Goal: Task Accomplishment & Management: Use online tool/utility

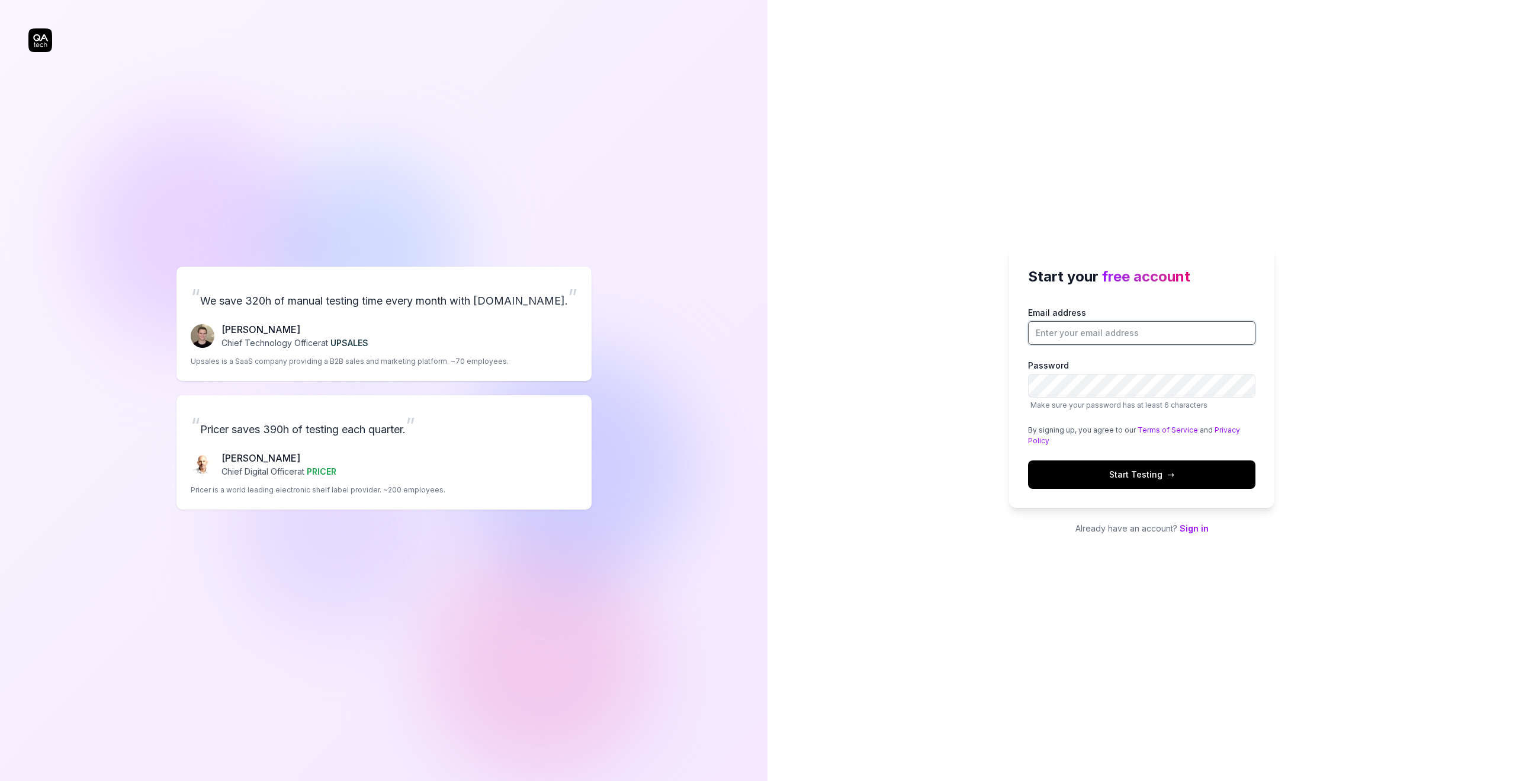
click at [1122, 325] on input "Email address" at bounding box center [1141, 333] width 227 height 24
type input "kmr11varun@gmail.com"
click at [1162, 483] on button "Start Testing →" at bounding box center [1141, 474] width 227 height 28
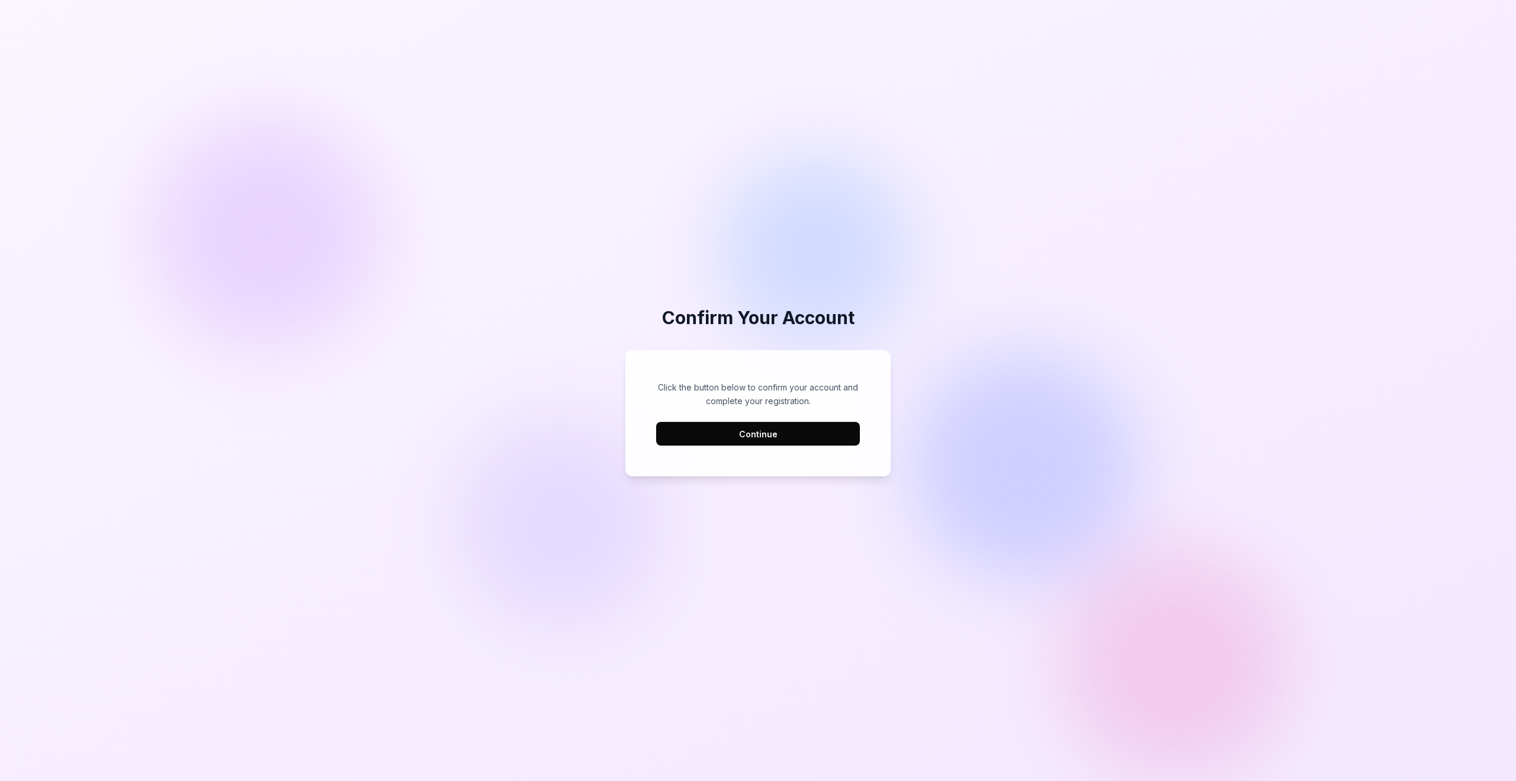
click at [826, 439] on button "Continue" at bounding box center [758, 434] width 204 height 24
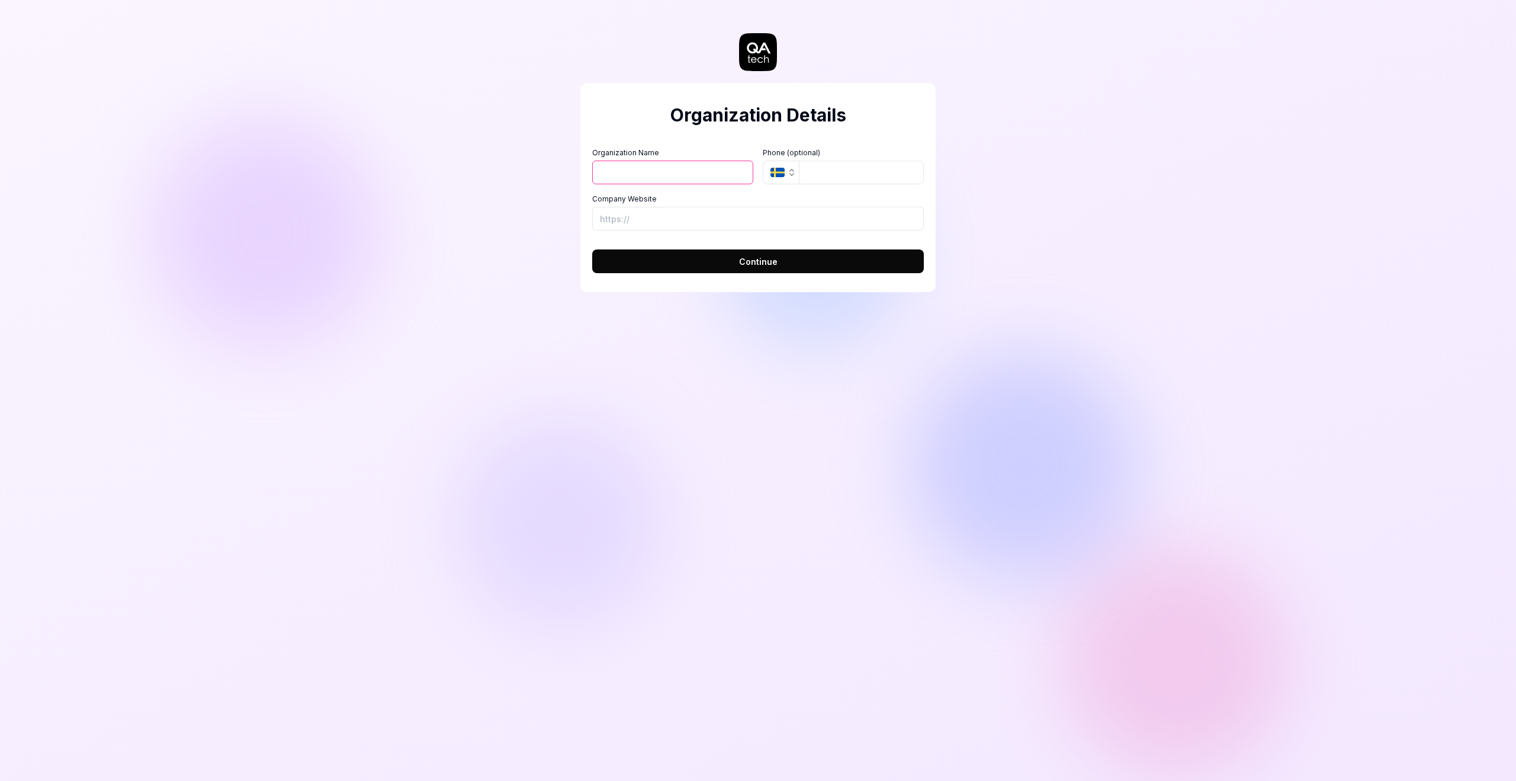
click at [692, 178] on input "Organization Name" at bounding box center [672, 173] width 161 height 24
type input "Moreyeahs"
click at [698, 212] on input "Company Website" at bounding box center [758, 219] width 332 height 24
paste input "https://www.moreyeahs.com/"
type input "https://www.moreyeahs.com/"
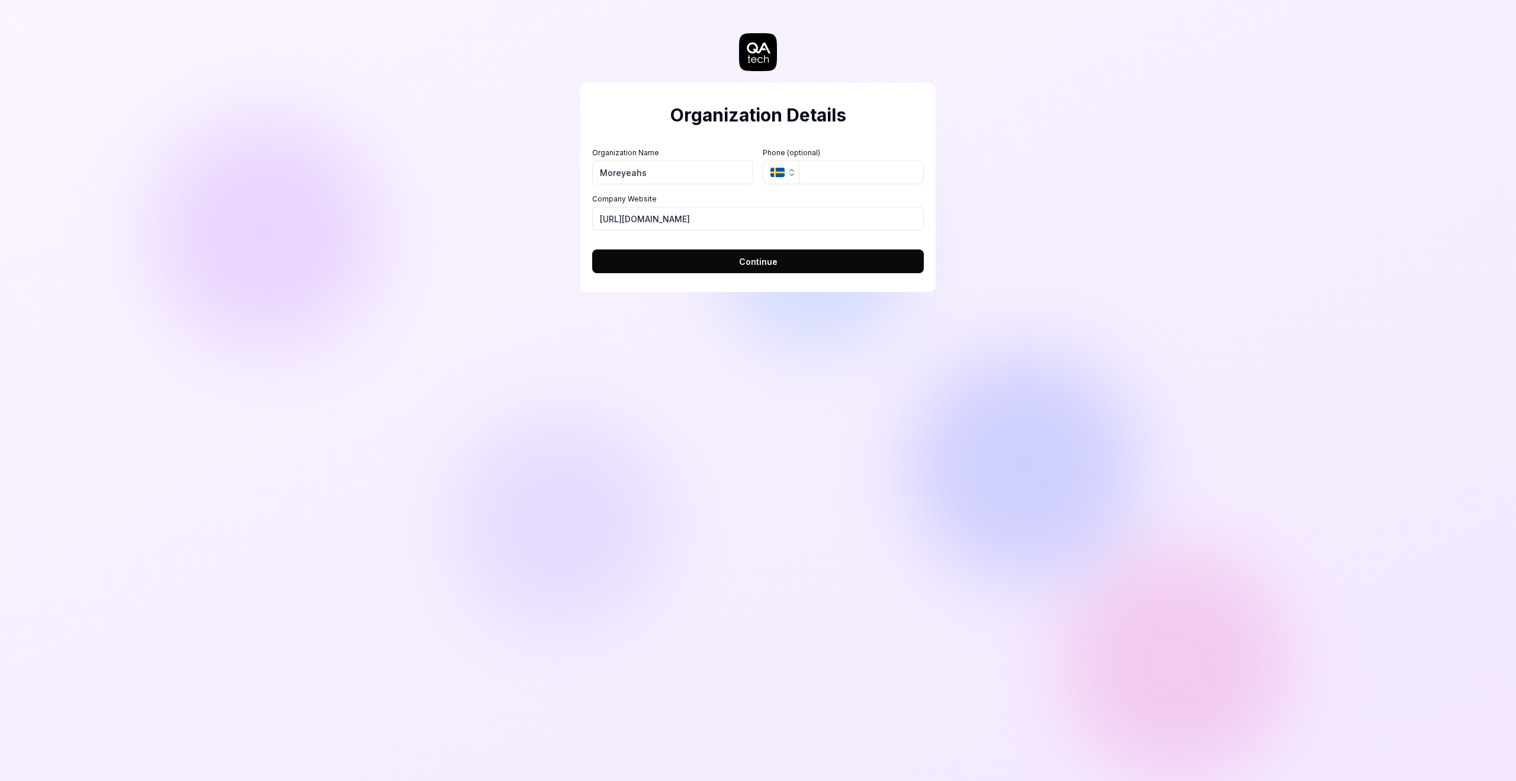
click at [720, 264] on button "Continue" at bounding box center [758, 261] width 332 height 24
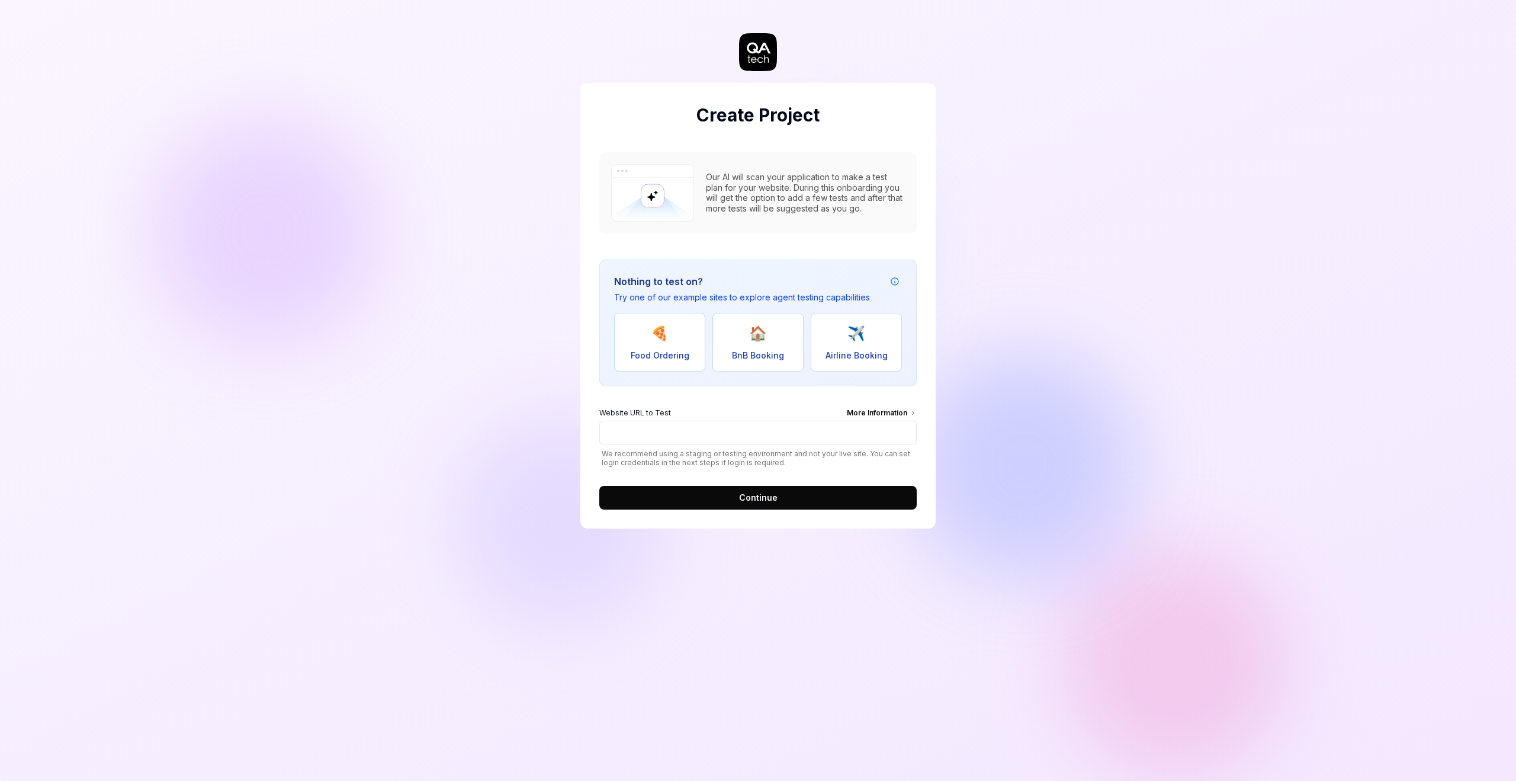
click at [713, 415] on div "Website URL to Test More Information" at bounding box center [758, 414] width 318 height 13
click at [713, 421] on input "Website URL to Test More Information" at bounding box center [758, 433] width 318 height 24
paste input "[URL]"
type input "[URL]"
click at [739, 493] on button "Continue" at bounding box center [758, 498] width 318 height 24
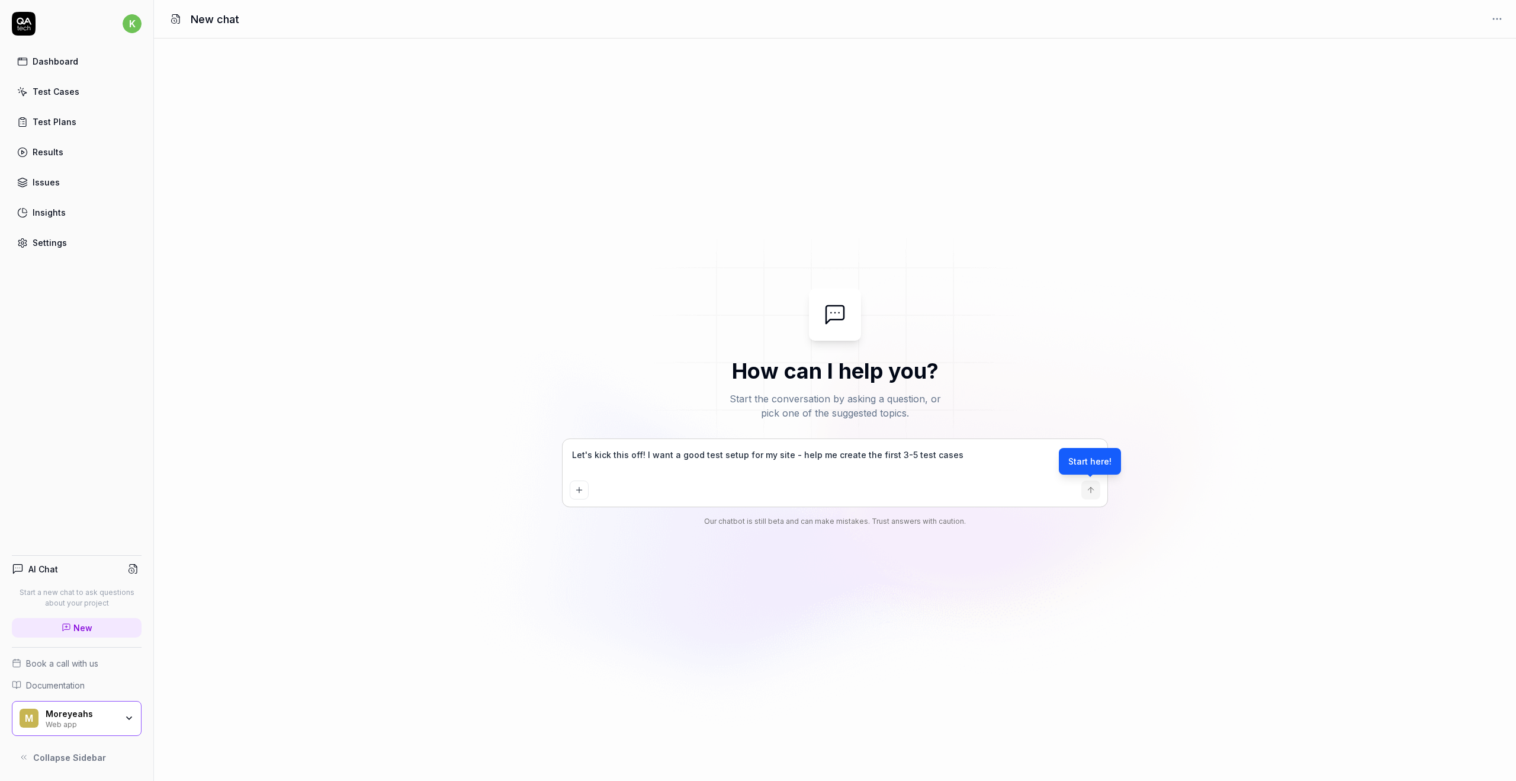
click at [89, 84] on link "Test Cases" at bounding box center [77, 91] width 130 height 23
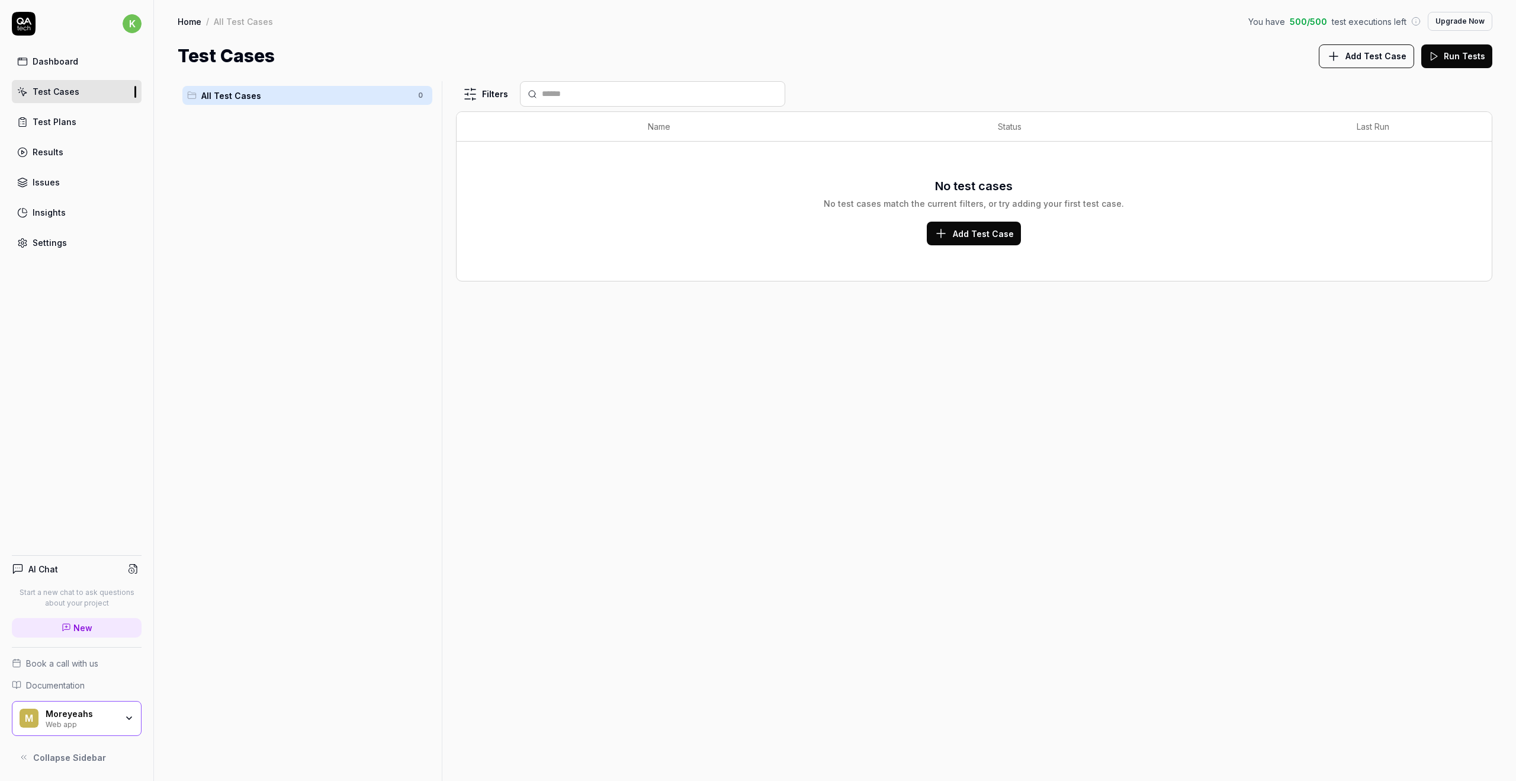
click at [92, 76] on div "Dashboard Test Cases Test Plans Results Issues Insights Settings" at bounding box center [77, 152] width 130 height 204
click at [82, 143] on link "Results" at bounding box center [77, 151] width 130 height 23
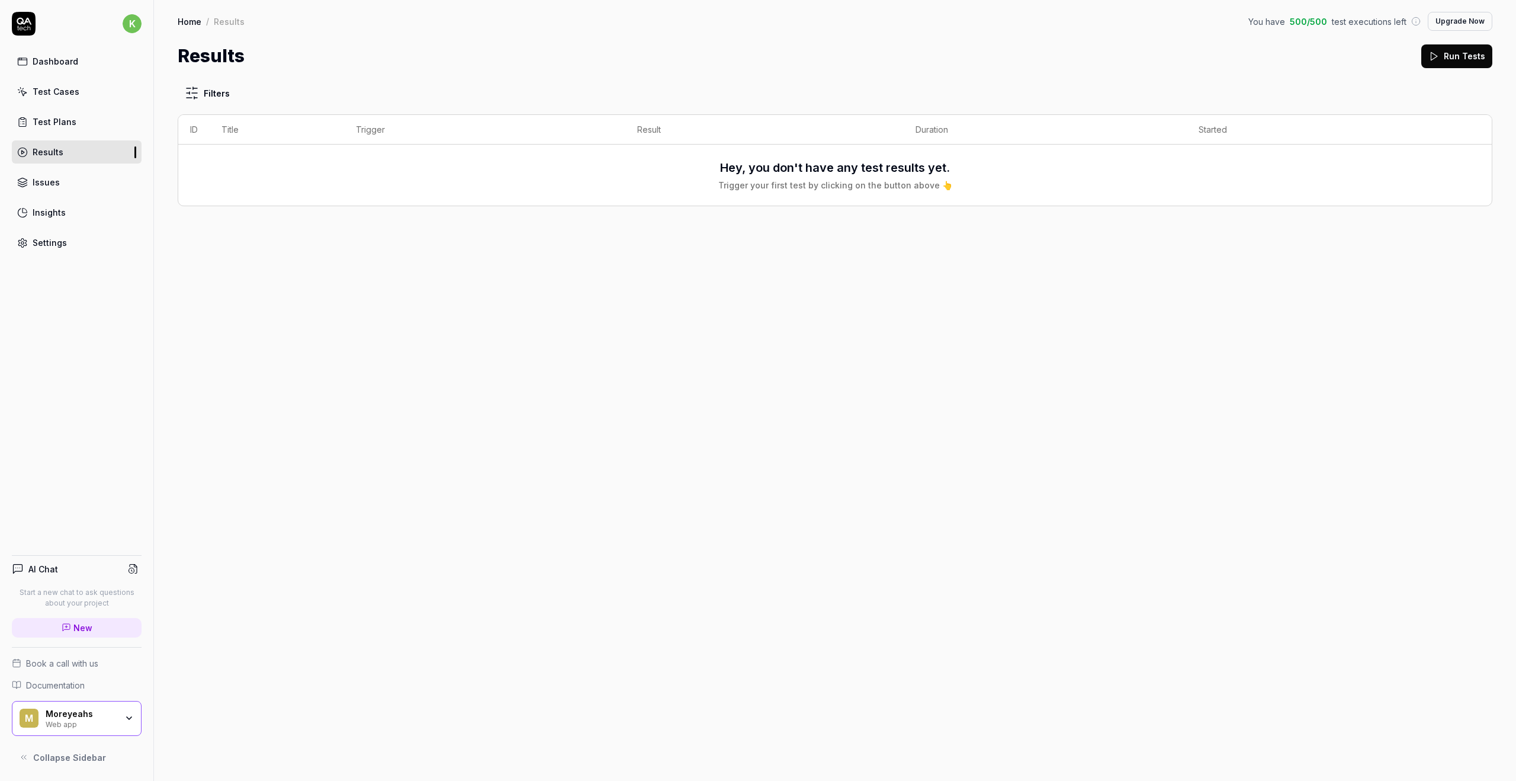
click at [78, 185] on link "Issues" at bounding box center [77, 182] width 130 height 23
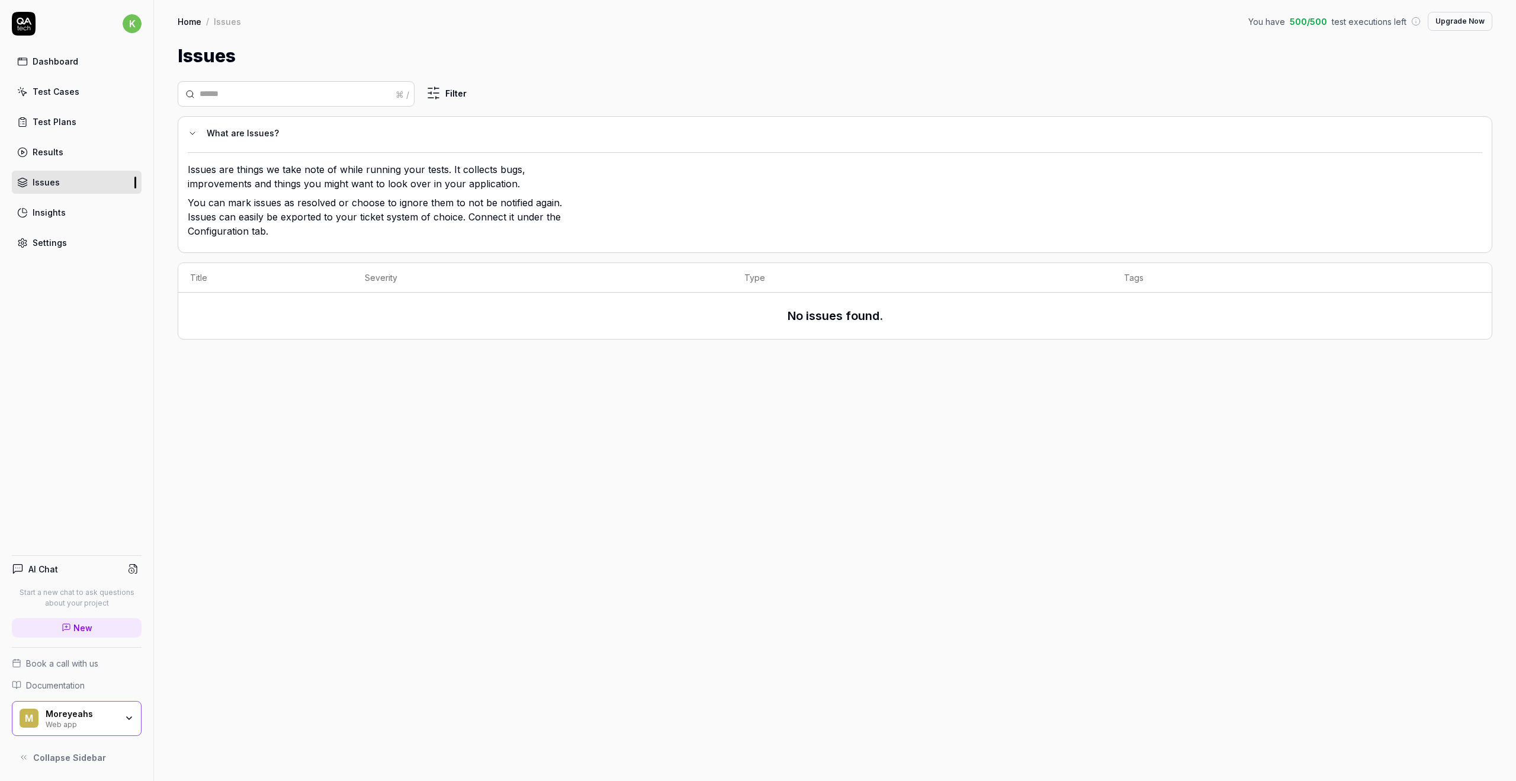
click at [82, 87] on link "Test Cases" at bounding box center [77, 91] width 130 height 23
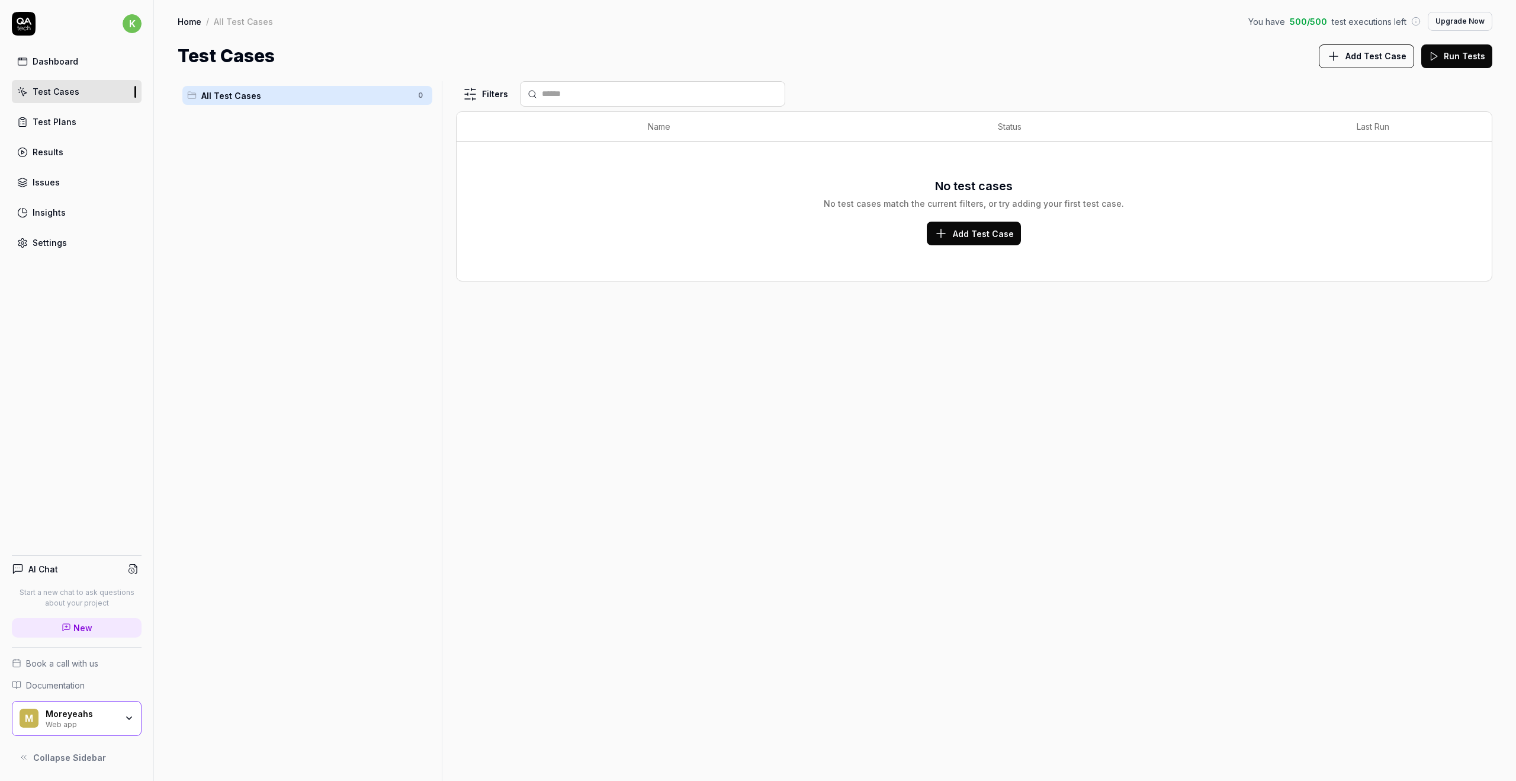
click at [69, 66] on div "Dashboard" at bounding box center [56, 61] width 46 height 12
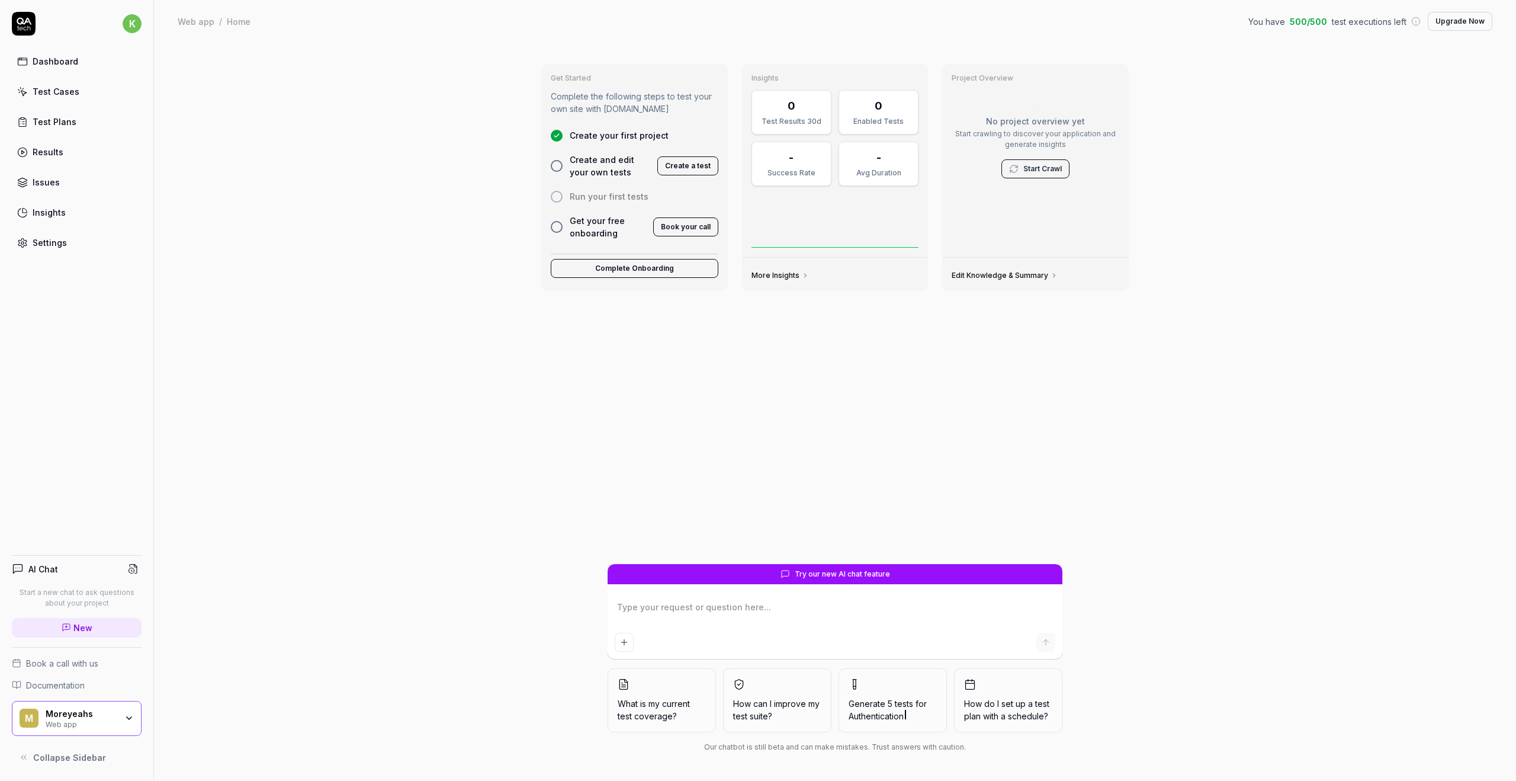
click at [684, 171] on button "Create a test" at bounding box center [688, 165] width 61 height 19
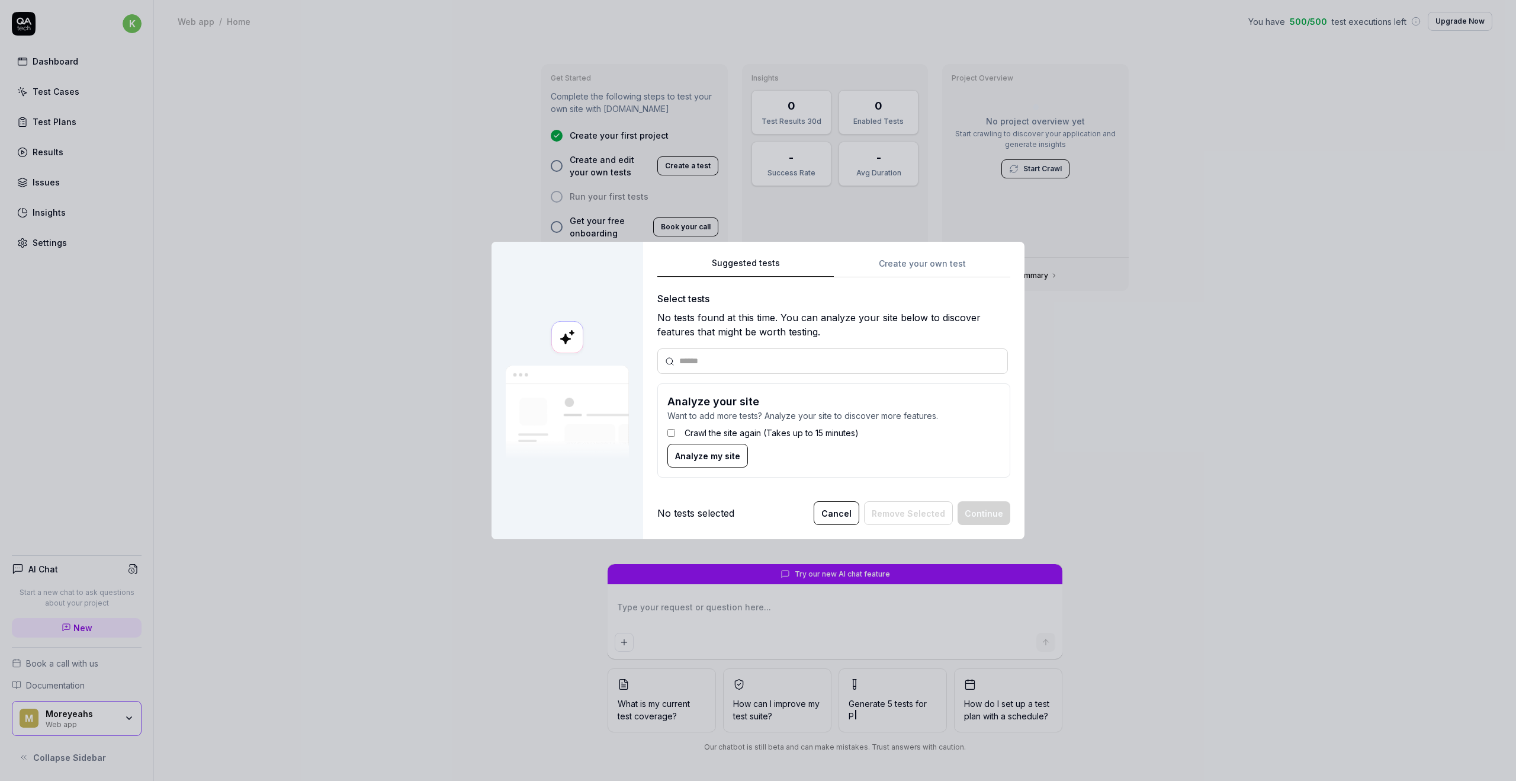
click at [726, 430] on label "Crawl the site again (Takes up to 15 minutes)" at bounding box center [772, 432] width 174 height 12
click at [723, 457] on span "Analyze my site" at bounding box center [707, 456] width 65 height 12
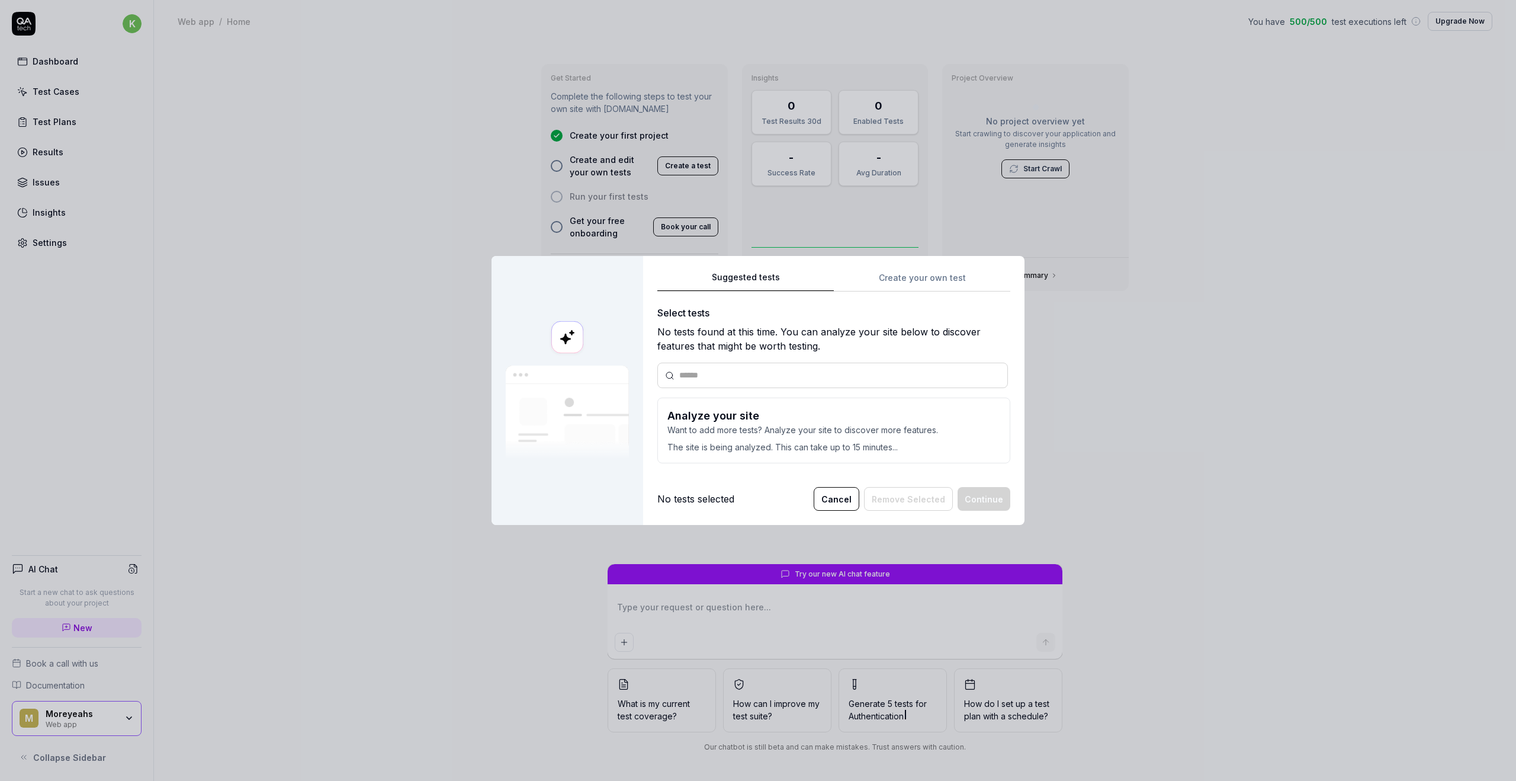
click at [913, 274] on div "Suggested tests Create your own test Select tests No tests found at this time. …" at bounding box center [834, 371] width 353 height 203
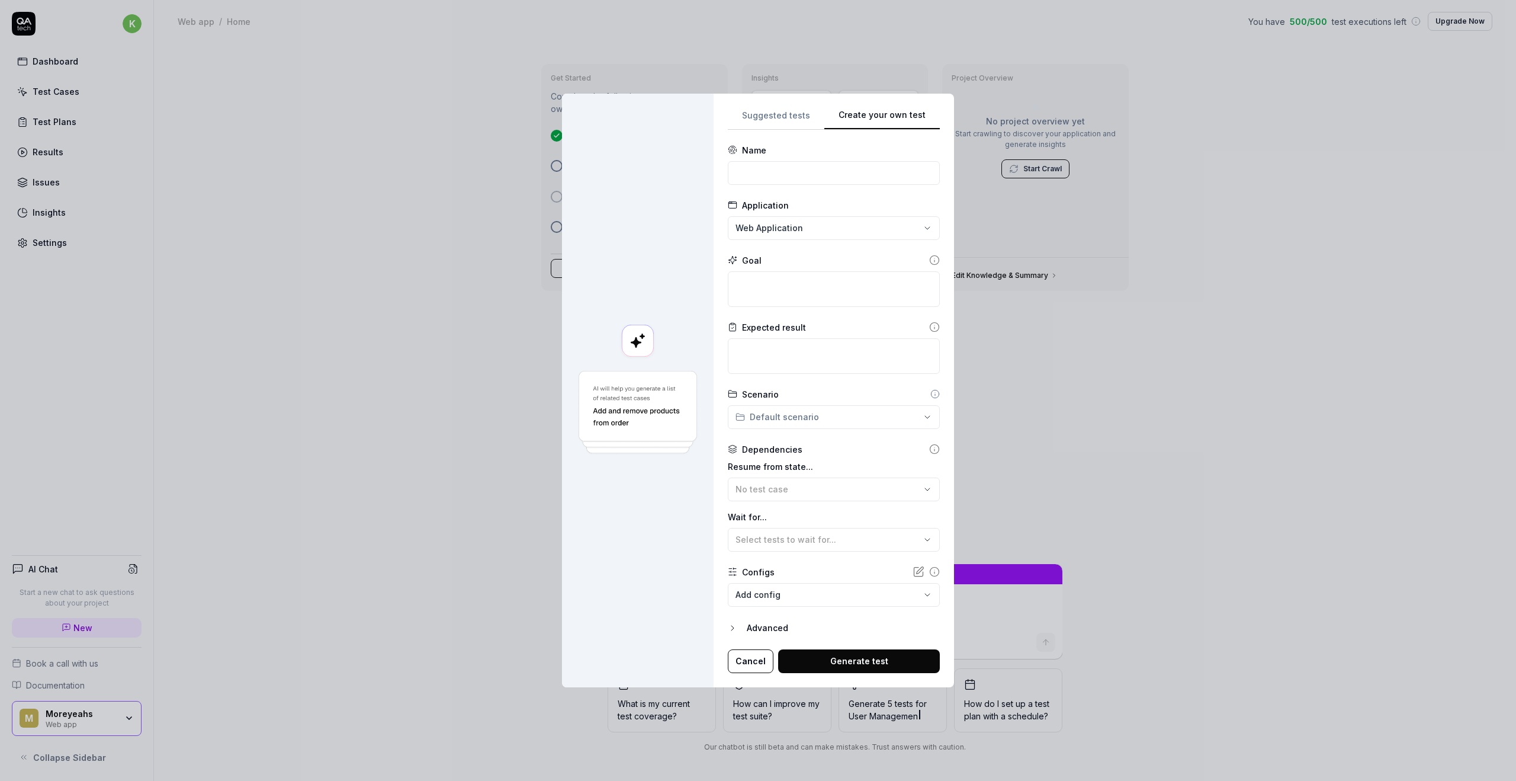
click at [818, 231] on div "**********" at bounding box center [758, 390] width 1516 height 781
click at [801, 358] on textarea at bounding box center [834, 356] width 212 height 36
click at [929, 325] on icon at bounding box center [934, 327] width 11 height 11
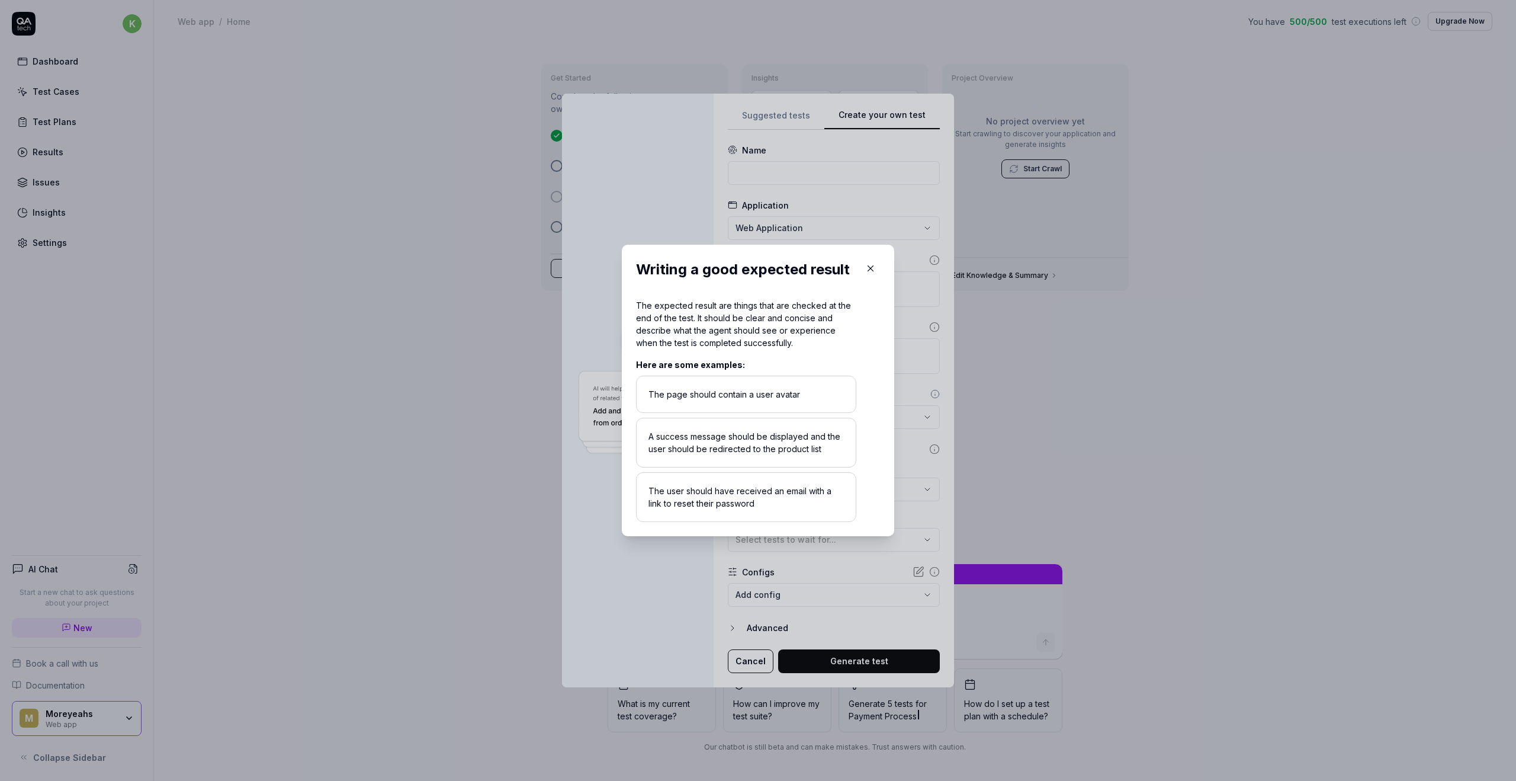
drag, startPoint x: 697, startPoint y: 387, endPoint x: 787, endPoint y: 387, distance: 90.0
click at [787, 387] on div "The page should contain a user avatar" at bounding box center [746, 394] width 220 height 37
click at [867, 259] on button "button" at bounding box center [870, 268] width 19 height 19
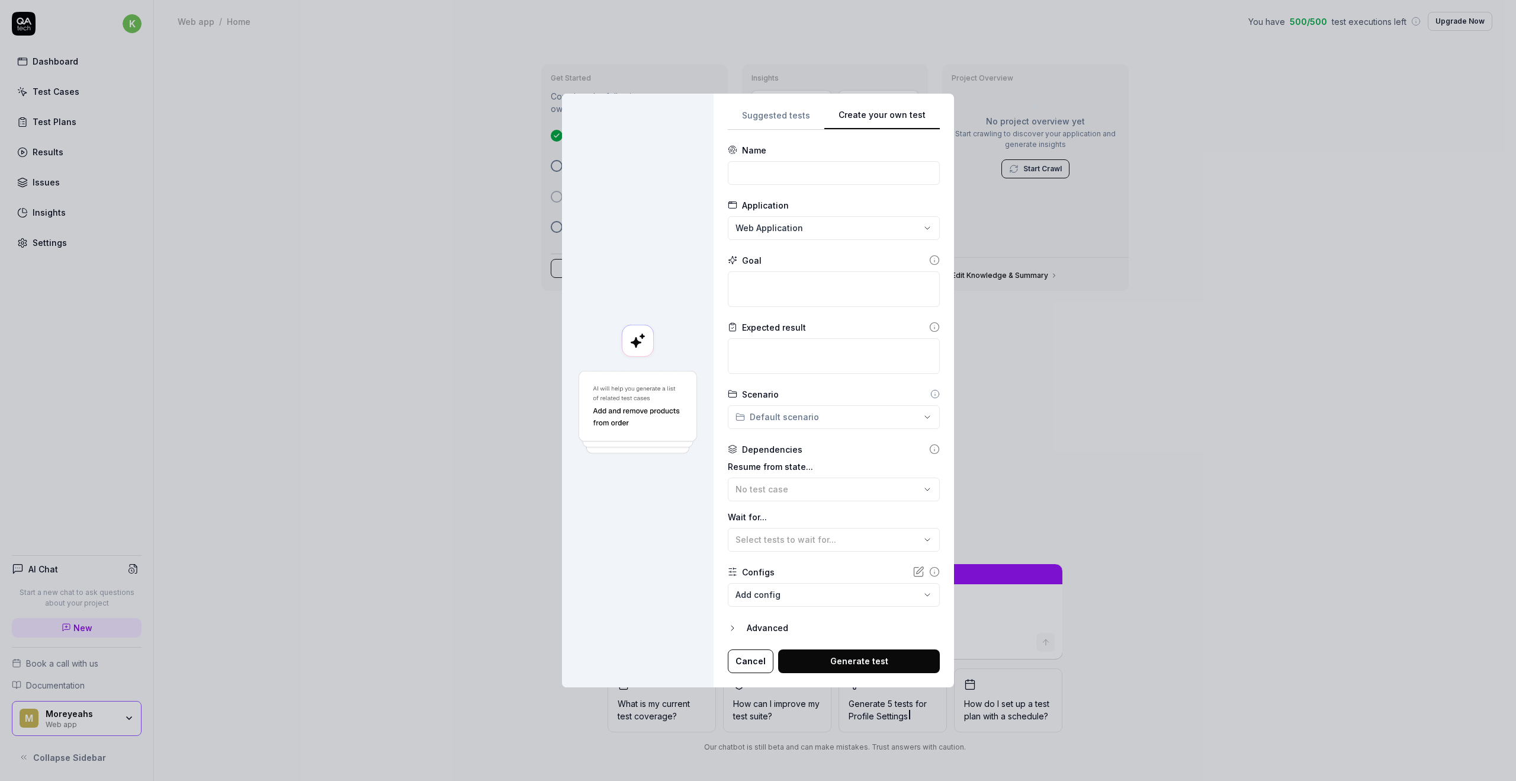
click at [765, 630] on div "Advanced" at bounding box center [843, 628] width 193 height 14
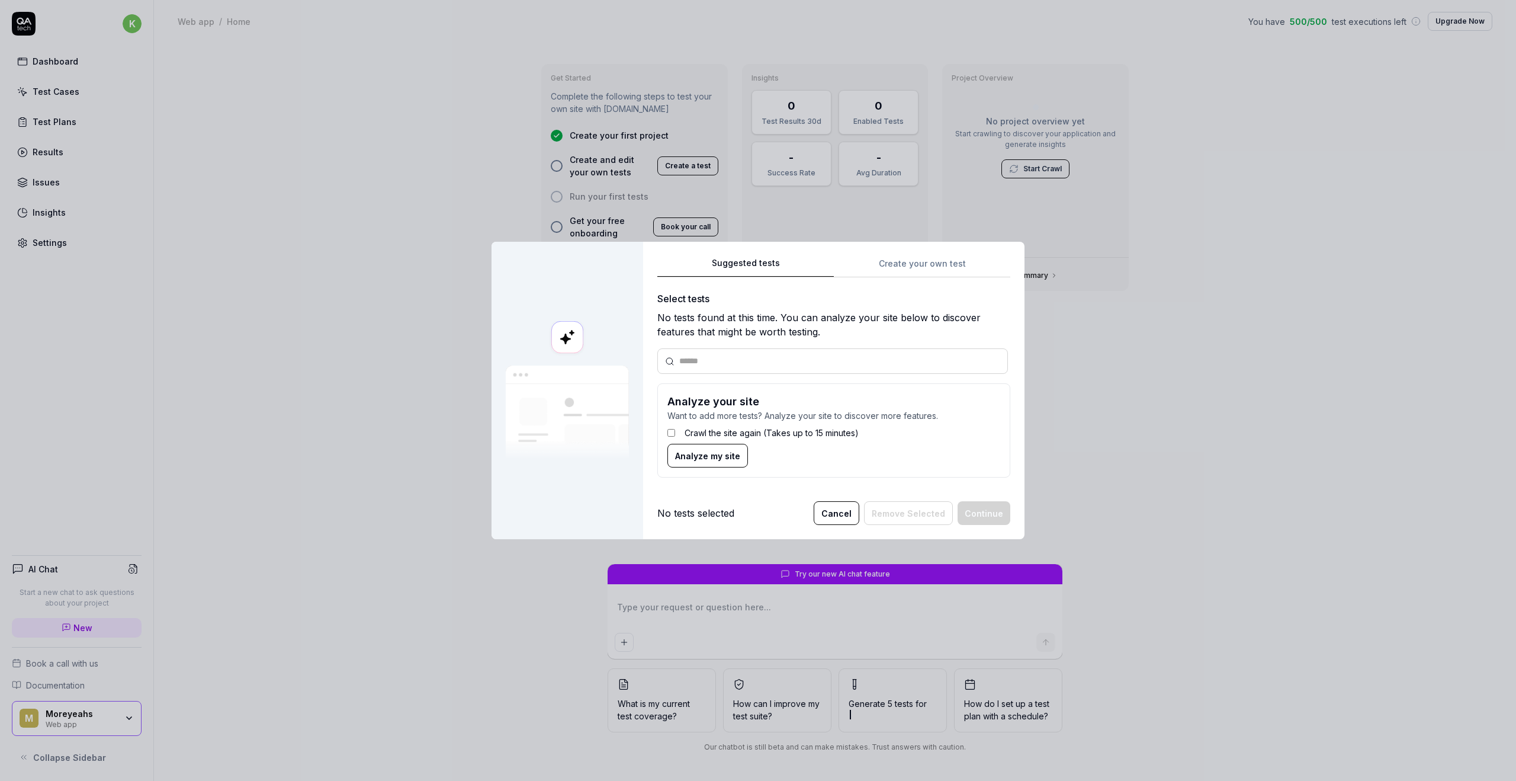
click at [806, 90] on div "Suggested tests Suggested tests Create your own test Select tests No tests foun…" at bounding box center [758, 390] width 1516 height 781
click at [706, 453] on span "Analyze my site" at bounding box center [707, 456] width 65 height 12
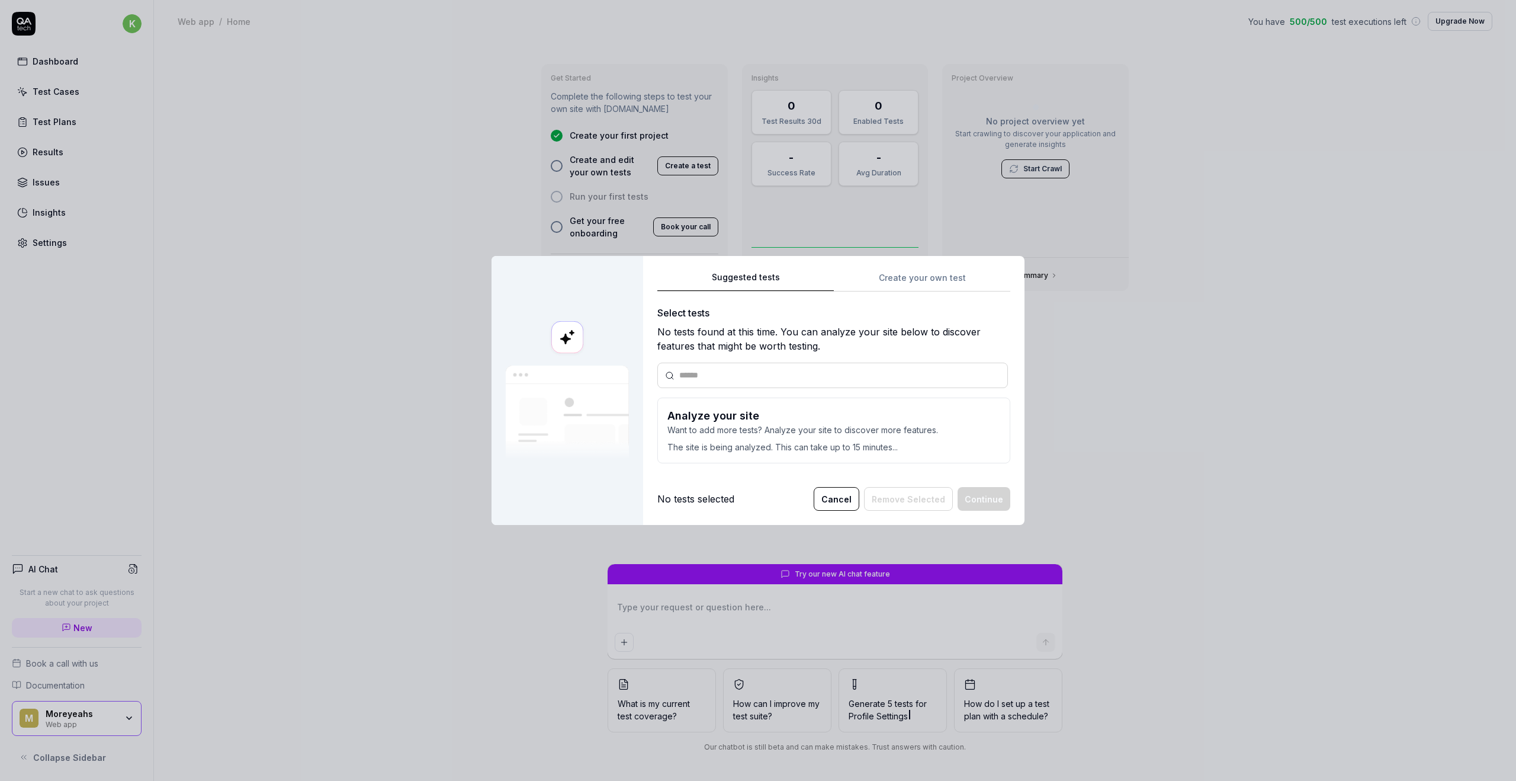
click at [816, 382] on div at bounding box center [833, 375] width 351 height 25
click at [804, 382] on div at bounding box center [833, 375] width 351 height 25
click at [797, 378] on input "text" at bounding box center [839, 375] width 321 height 12
click at [829, 504] on button "Cancel" at bounding box center [837, 499] width 46 height 24
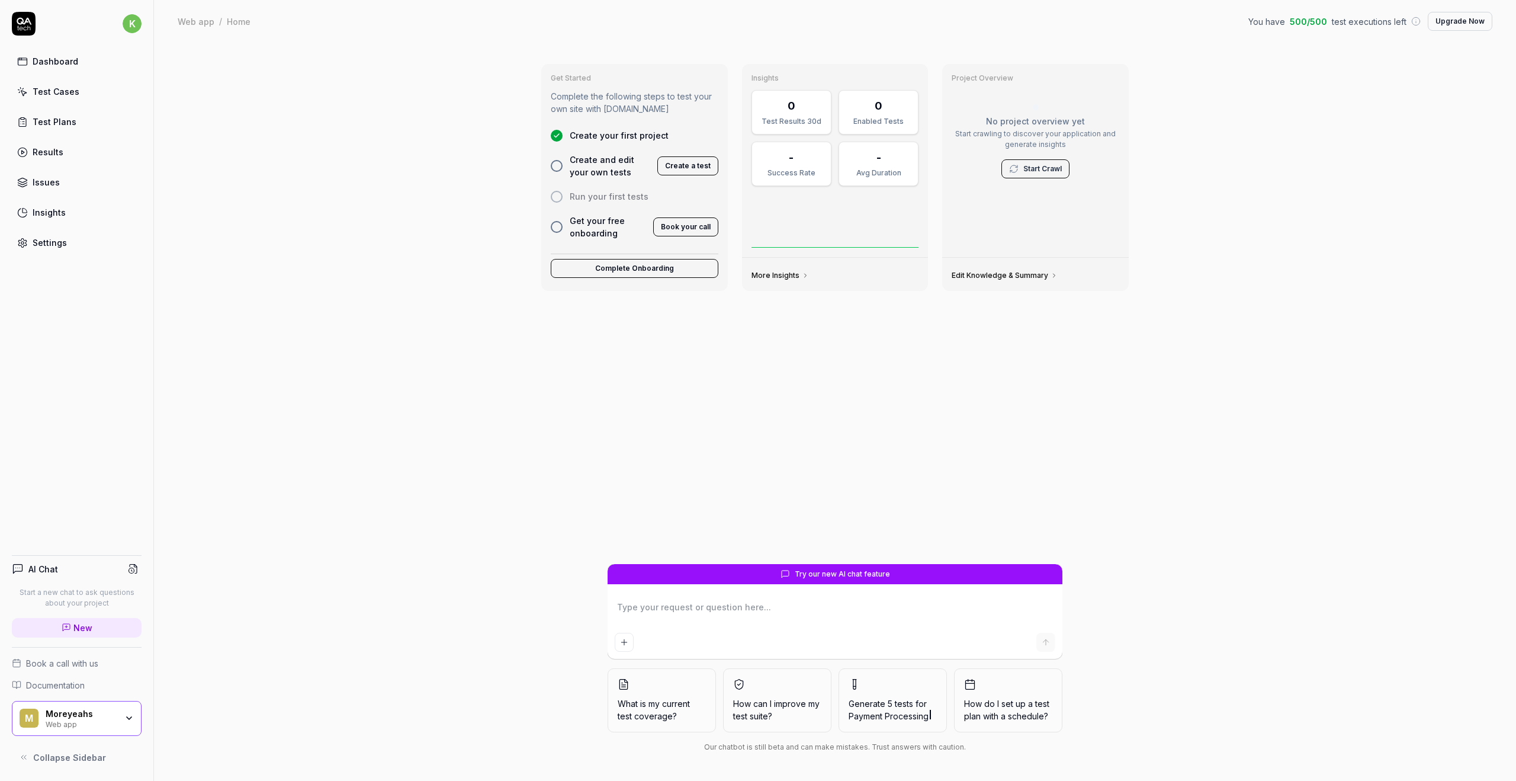
click at [1011, 165] on icon at bounding box center [1013, 168] width 9 height 9
click at [96, 249] on link "Settings" at bounding box center [77, 242] width 130 height 23
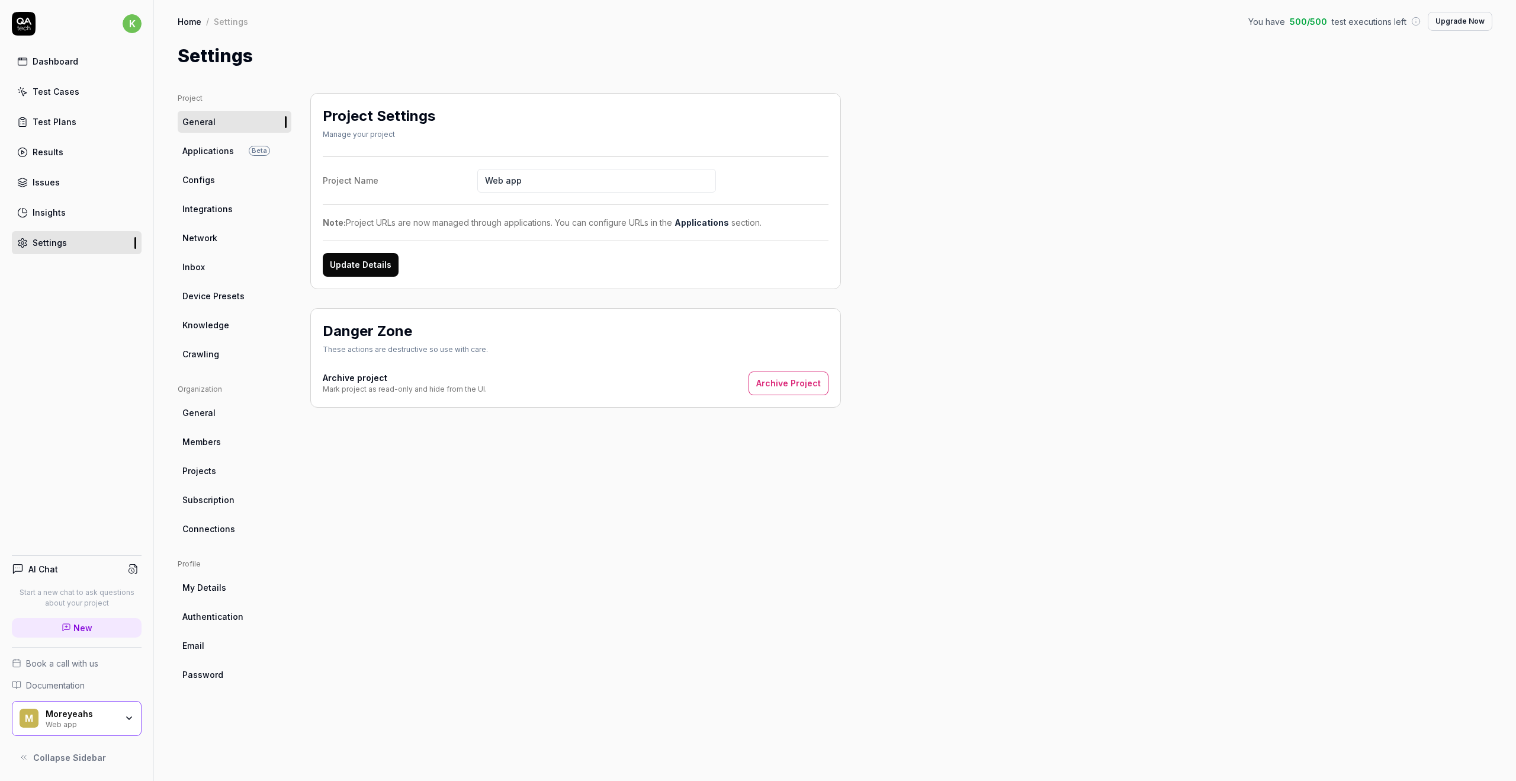
click at [198, 360] on span "Crawling" at bounding box center [200, 354] width 37 height 12
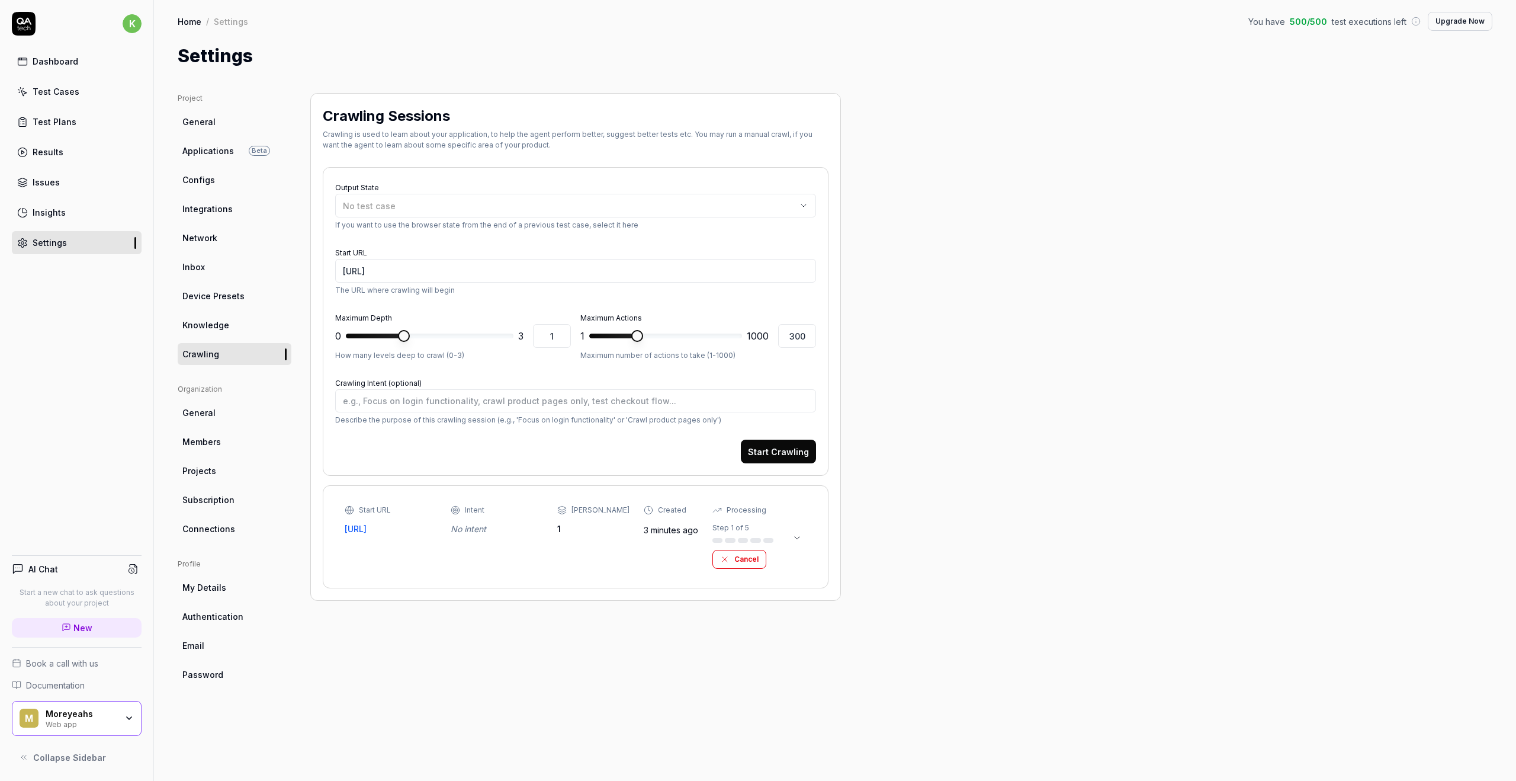
click at [800, 537] on icon at bounding box center [797, 537] width 9 height 9
drag, startPoint x: 639, startPoint y: 191, endPoint x: 658, endPoint y: 204, distance: 23.0
click at [658, 204] on div "Output State No test case If you want to use the browser state from the end of …" at bounding box center [575, 204] width 481 height 51
click at [658, 204] on div "No test case" at bounding box center [570, 206] width 454 height 12
click at [659, 204] on div "No test case" at bounding box center [570, 206] width 454 height 12
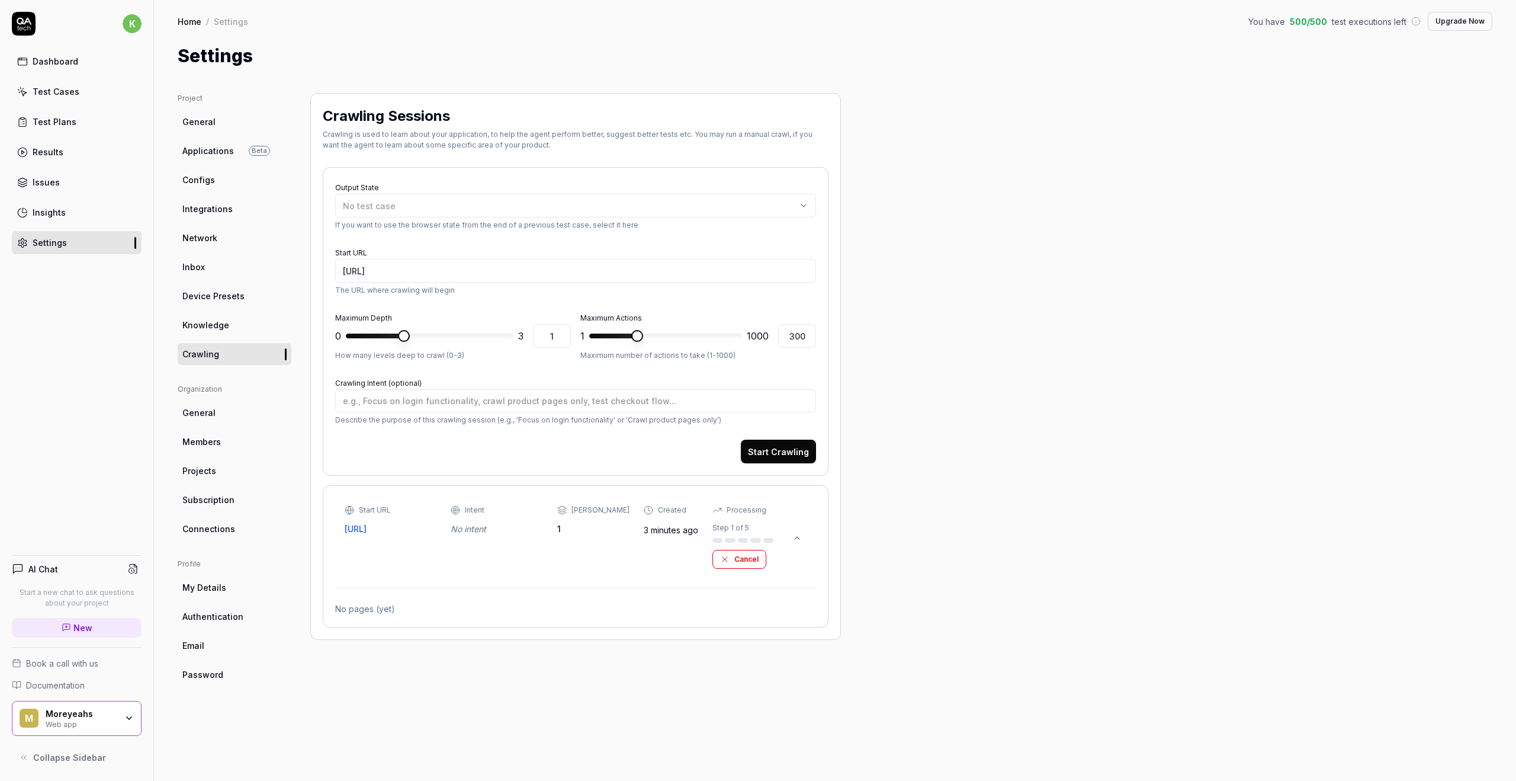
click at [775, 533] on div "Start URL https://noveum.ai/en Intent No intent Max Depth 1 Created 3 minutes a…" at bounding box center [576, 537] width 462 height 64
click at [775, 534] on div "Start URL https://noveum.ai/en Intent No intent Max Depth 1 Created 3 minutes a…" at bounding box center [576, 537] width 462 height 64
click at [522, 518] on div "Intent No intent" at bounding box center [497, 520] width 92 height 30
click at [245, 325] on link "Knowledge" at bounding box center [235, 325] width 114 height 22
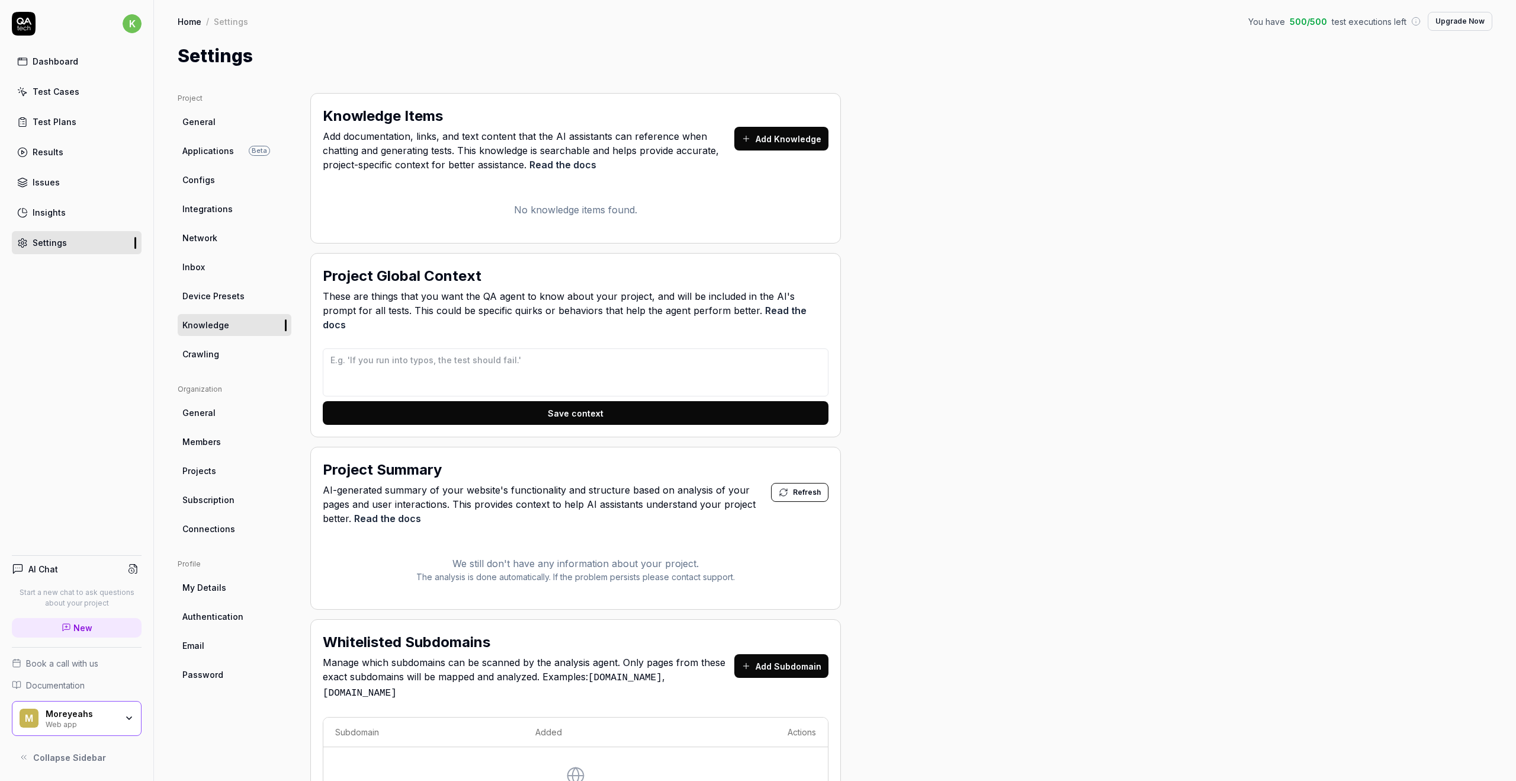
click at [252, 357] on link "Crawling" at bounding box center [235, 354] width 114 height 22
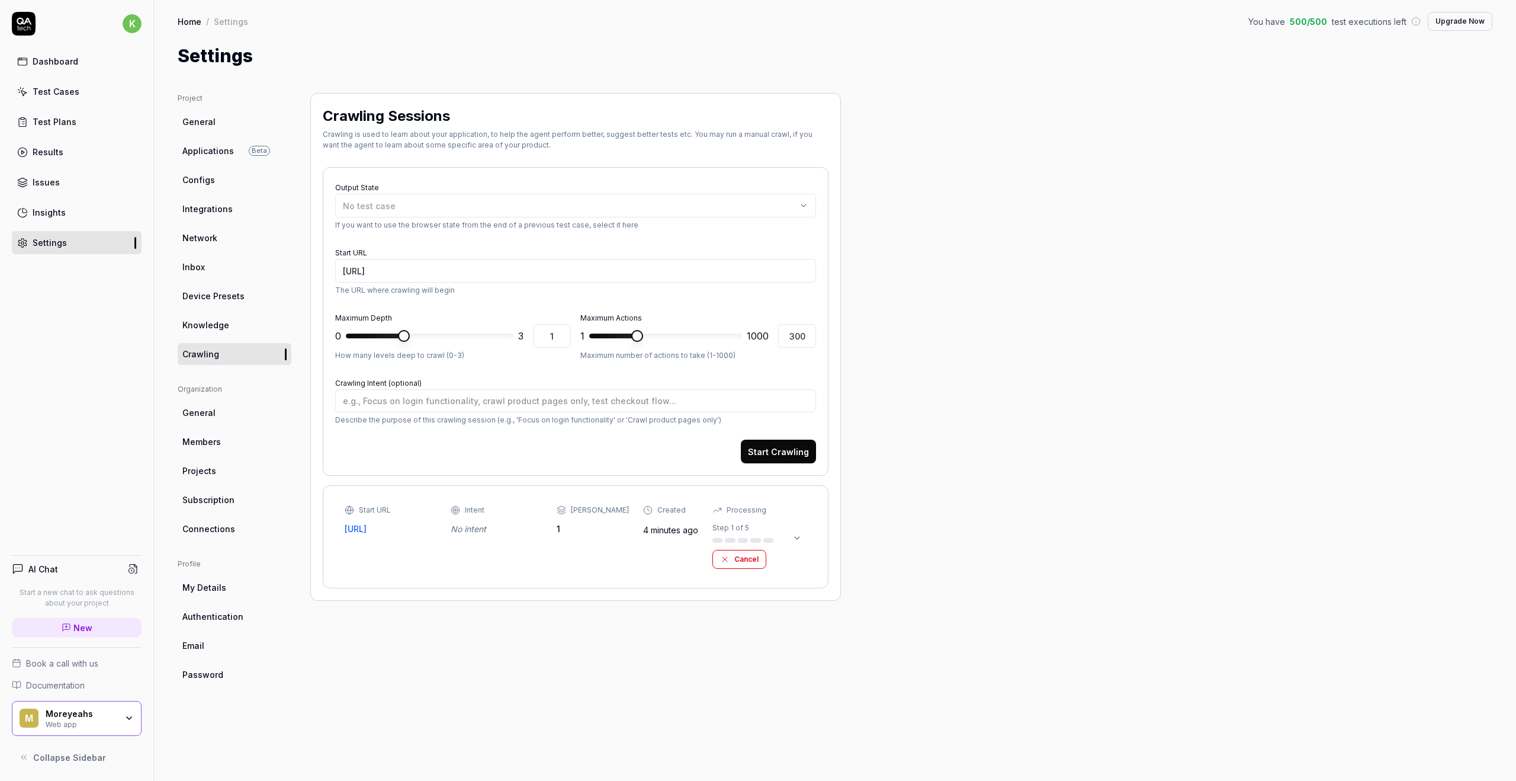
click at [726, 536] on div "Step 1 of 5" at bounding box center [743, 532] width 61 height 20
click at [268, 153] on link "Applications Beta" at bounding box center [235, 151] width 114 height 22
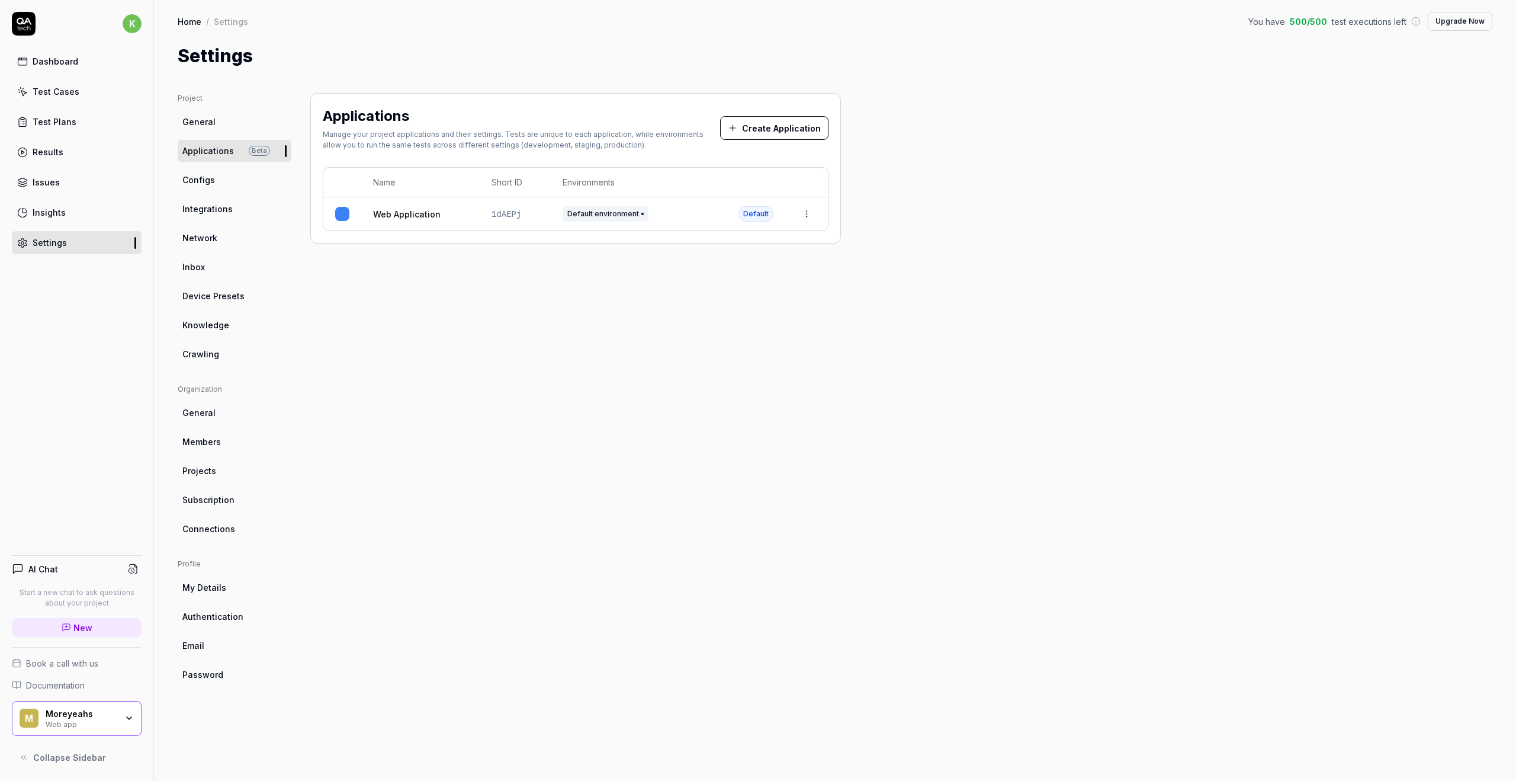
click at [249, 355] on link "Crawling" at bounding box center [235, 354] width 114 height 22
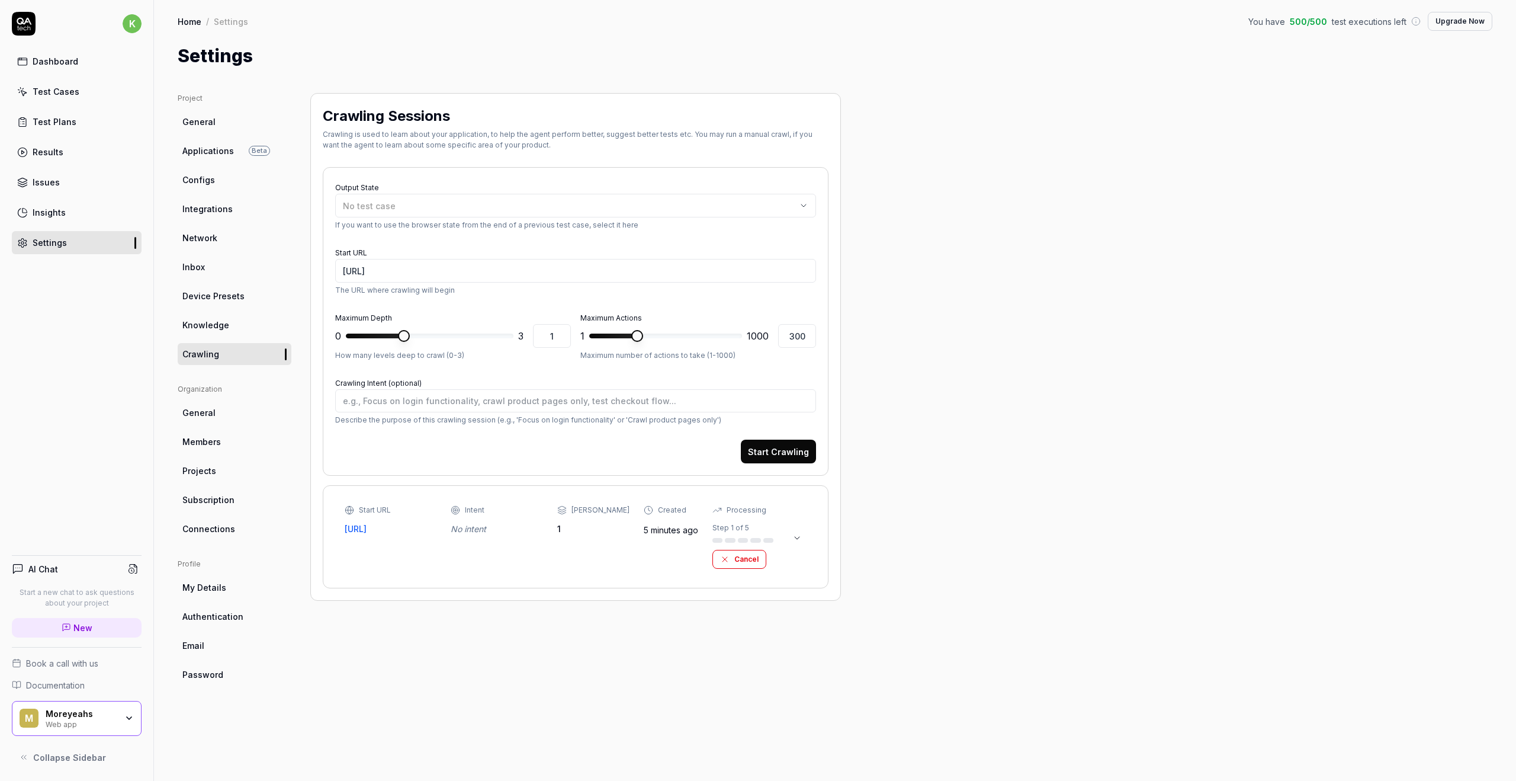
type textarea "*"
click at [798, 538] on icon at bounding box center [797, 537] width 9 height 9
click at [89, 129] on link "Test Plans" at bounding box center [77, 121] width 130 height 23
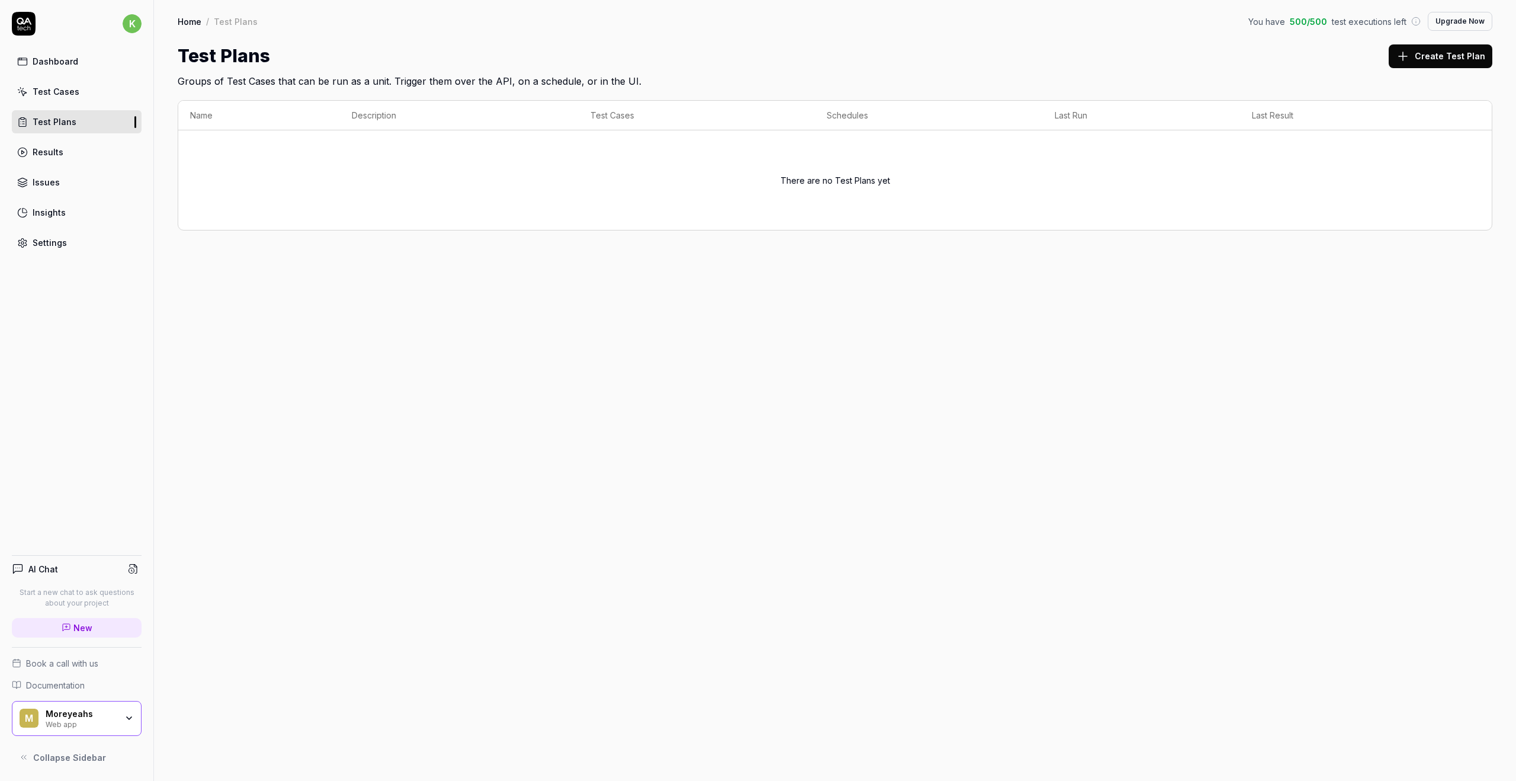
click at [91, 101] on link "Test Cases" at bounding box center [77, 91] width 130 height 23
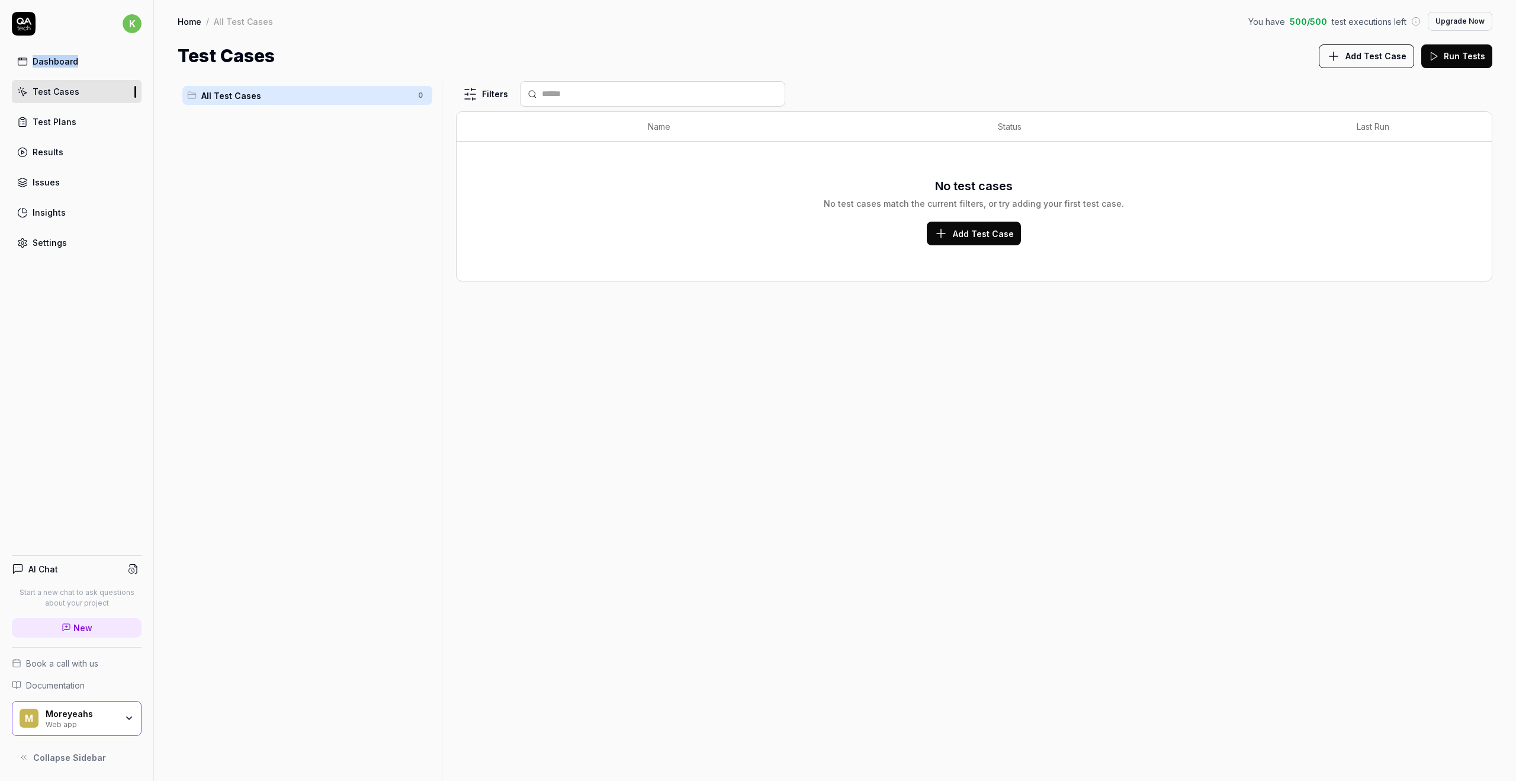
click at [99, 65] on link "Dashboard" at bounding box center [77, 61] width 130 height 23
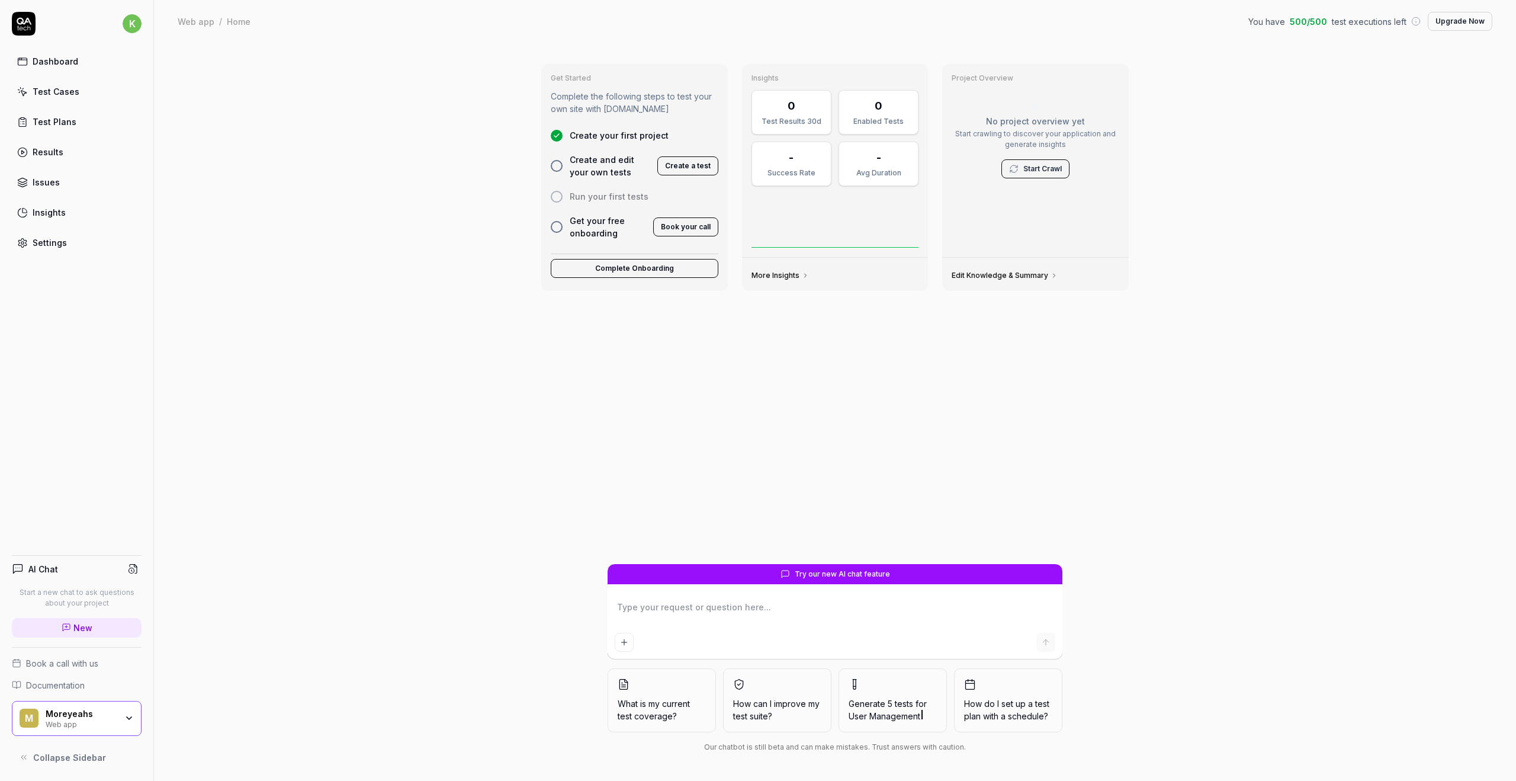
click at [700, 605] on textarea at bounding box center [835, 613] width 441 height 30
click at [97, 239] on link "Settings" at bounding box center [77, 242] width 130 height 23
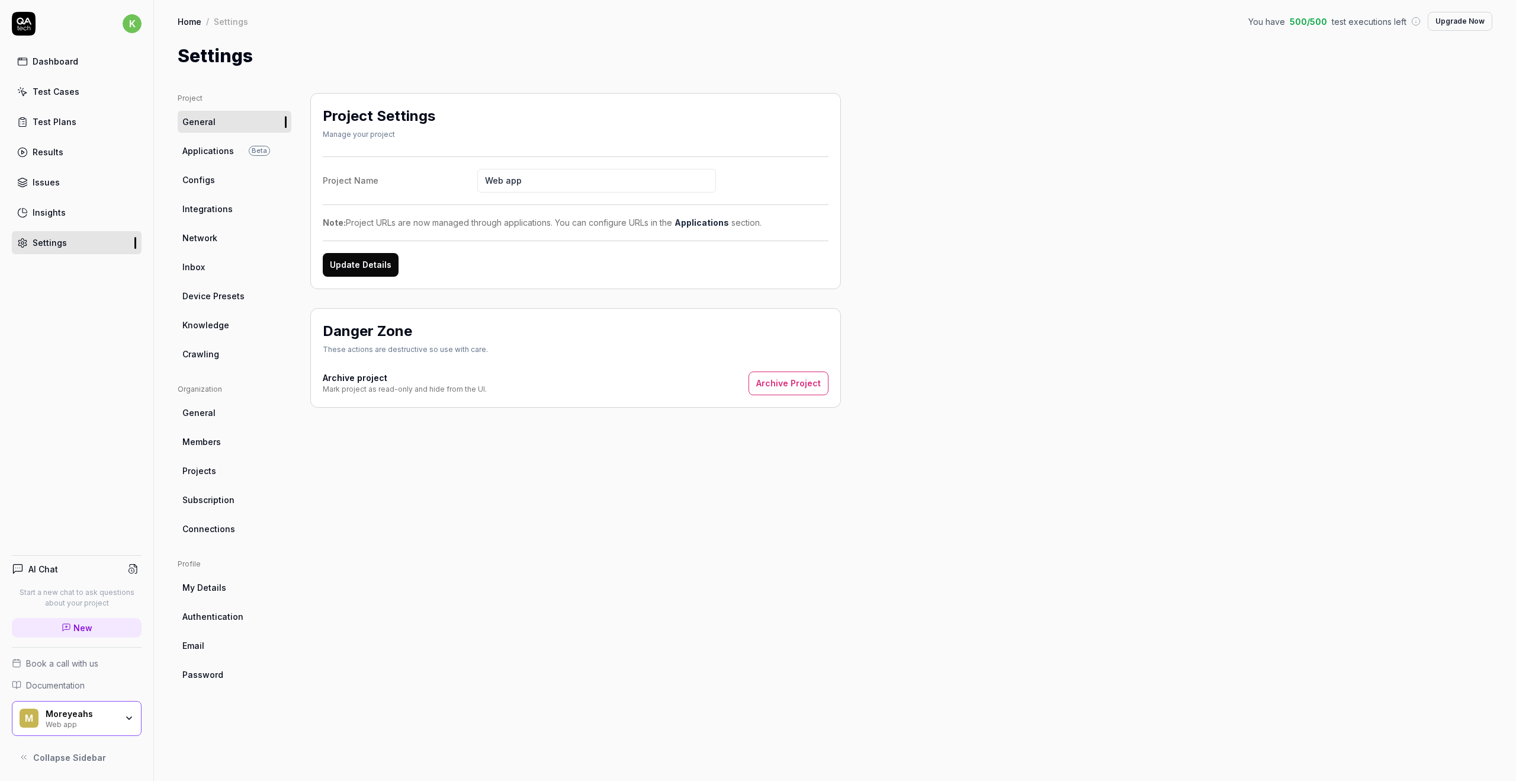
click at [234, 359] on link "Crawling" at bounding box center [235, 354] width 114 height 22
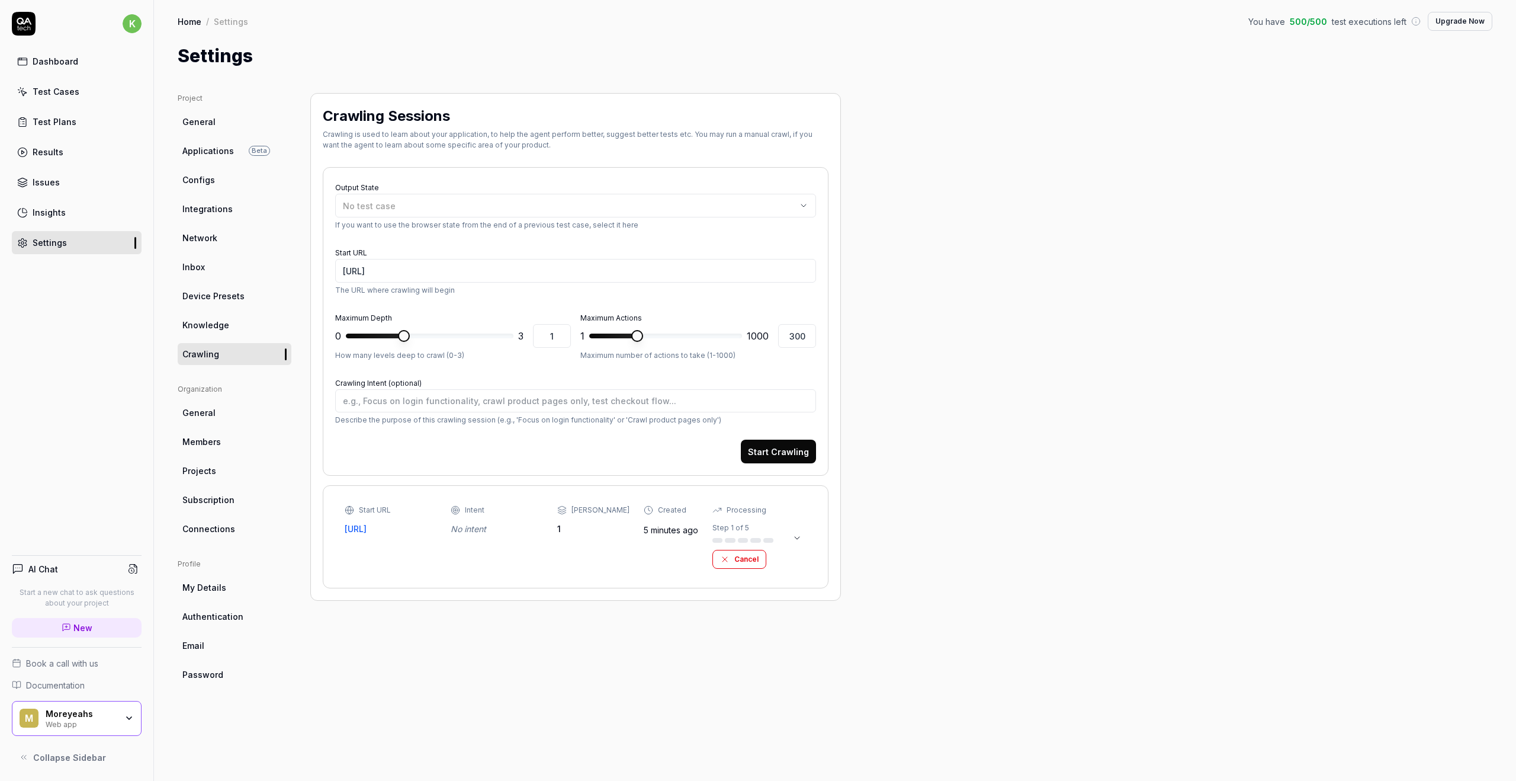
click at [227, 190] on link "Configs" at bounding box center [235, 180] width 114 height 22
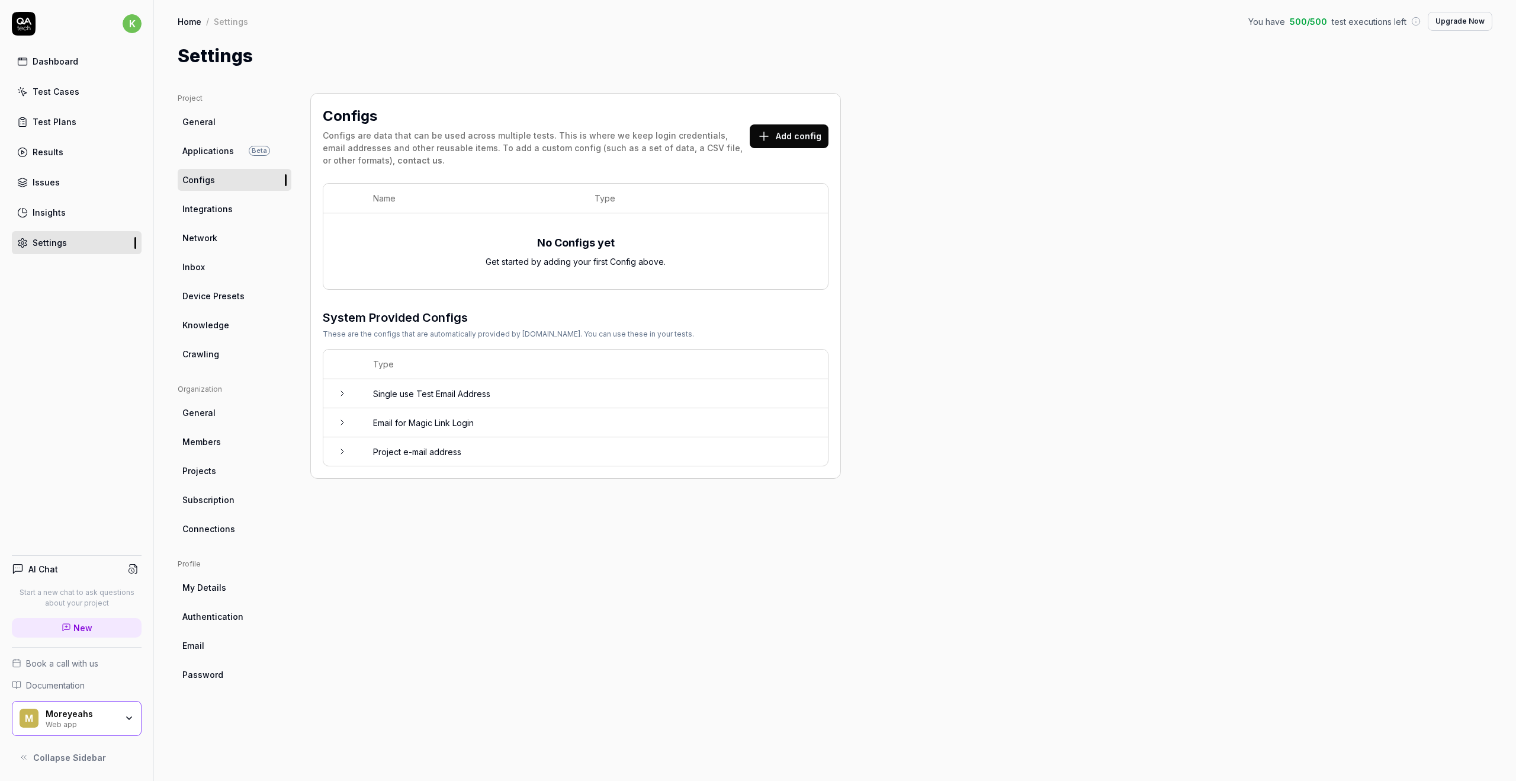
click at [254, 229] on link "Network" at bounding box center [235, 238] width 114 height 22
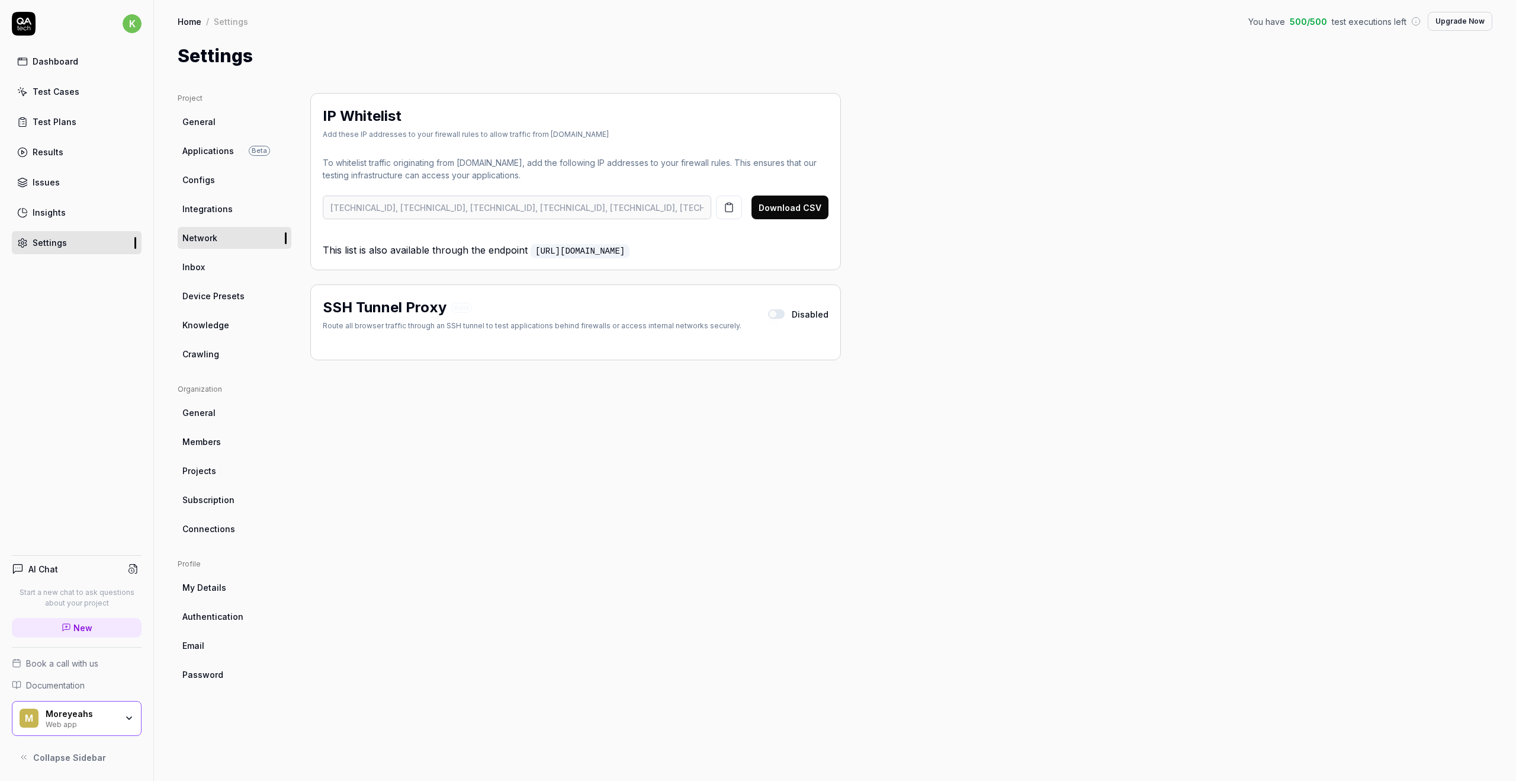
click at [228, 363] on link "Crawling" at bounding box center [235, 354] width 114 height 22
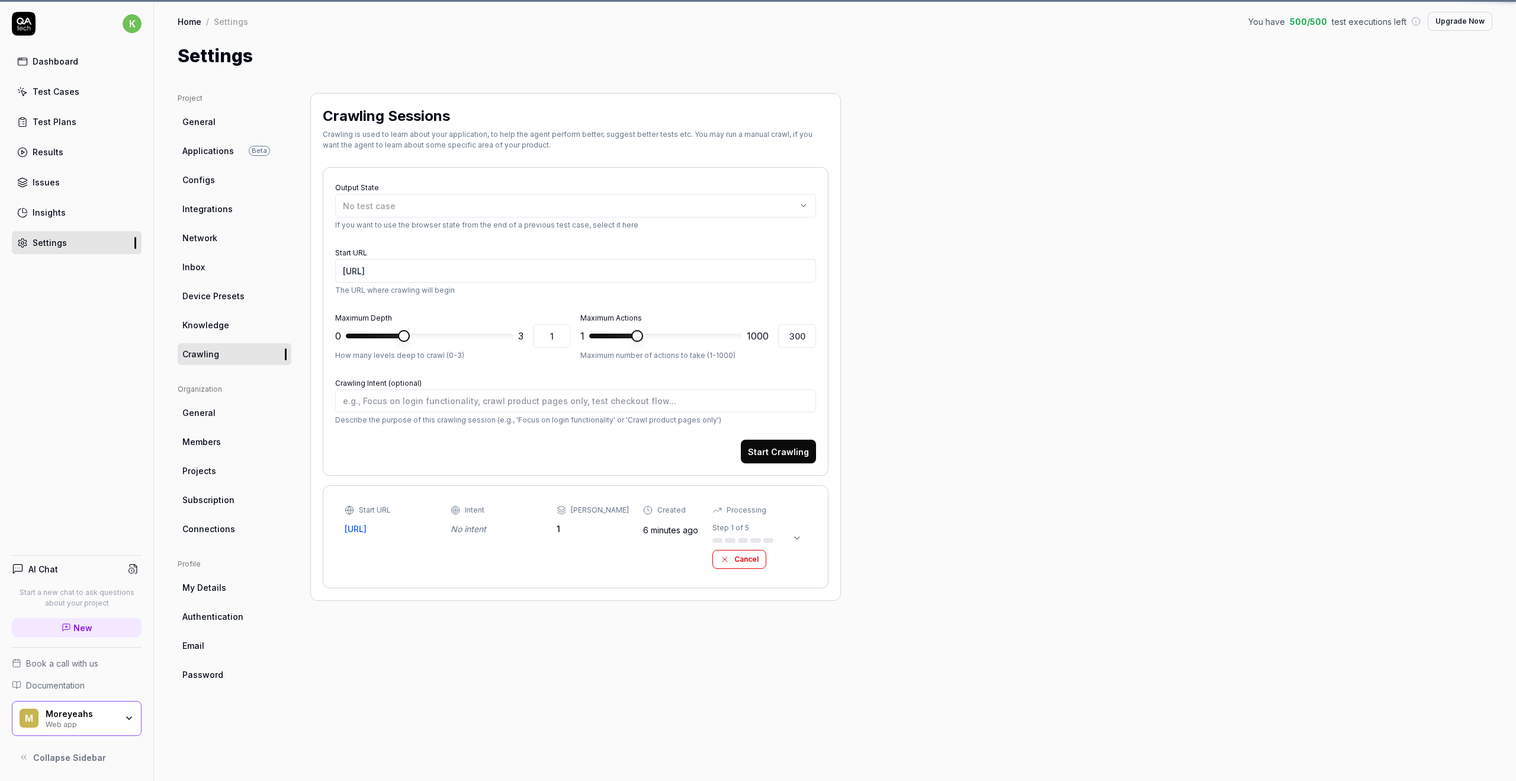
type textarea "*"
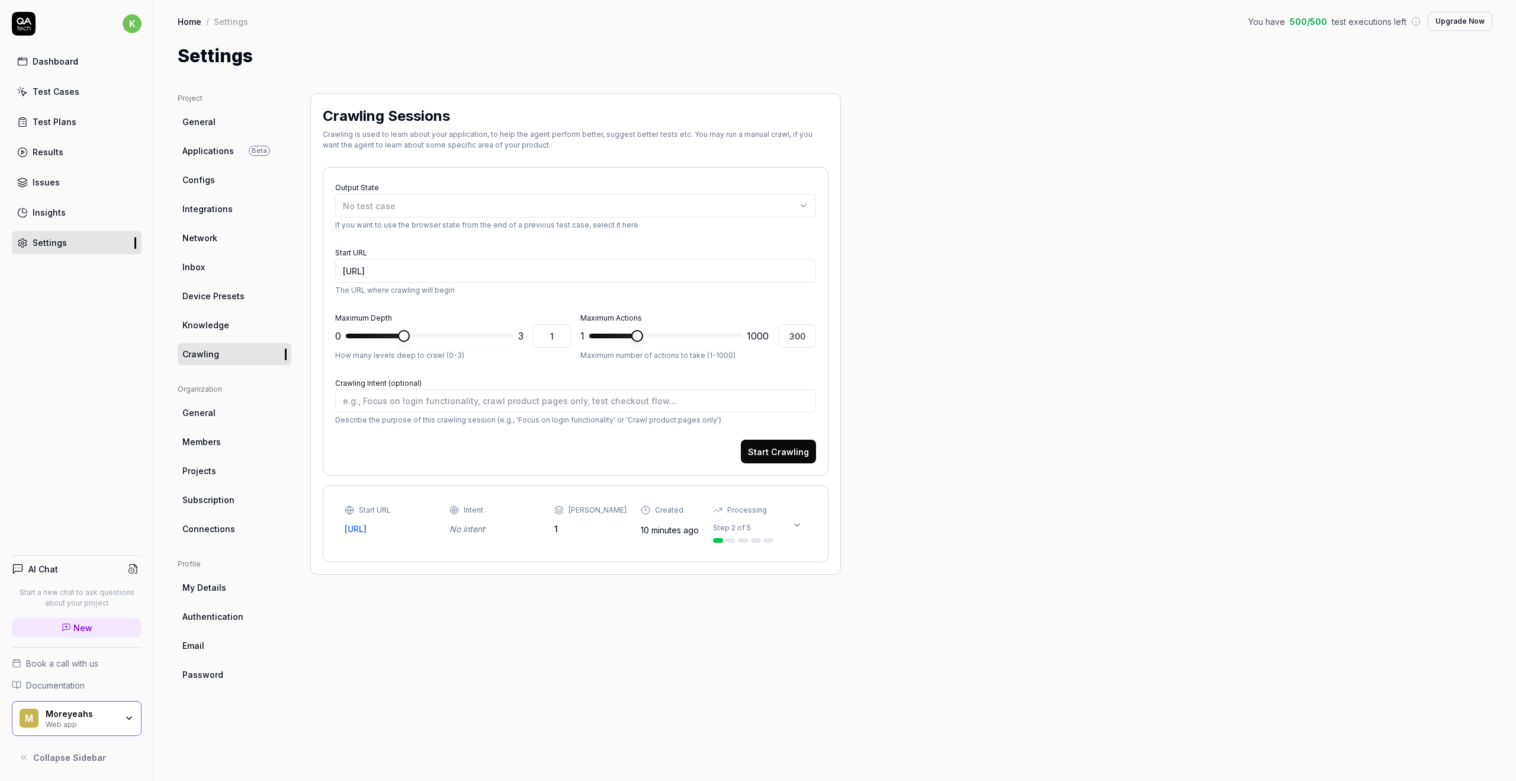
click at [813, 524] on div "Start URL https://noveum.ai/en Intent No intent Max Depth 1 Created 10 minutes …" at bounding box center [575, 524] width 481 height 52
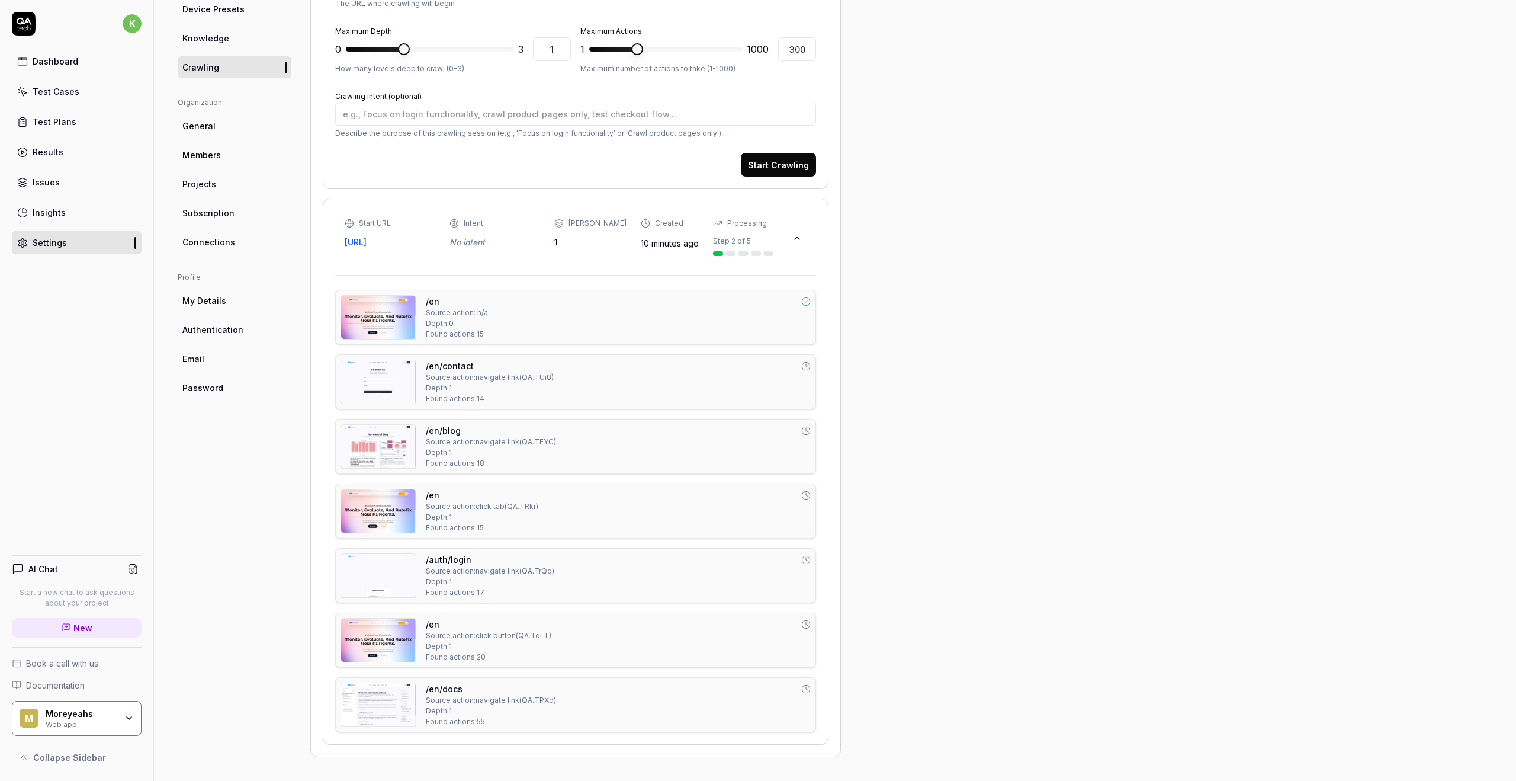
click at [556, 637] on div "/en Source action: click button ( QA.TqLT ) Depth: 1 Found actions: 20" at bounding box center [618, 640] width 385 height 44
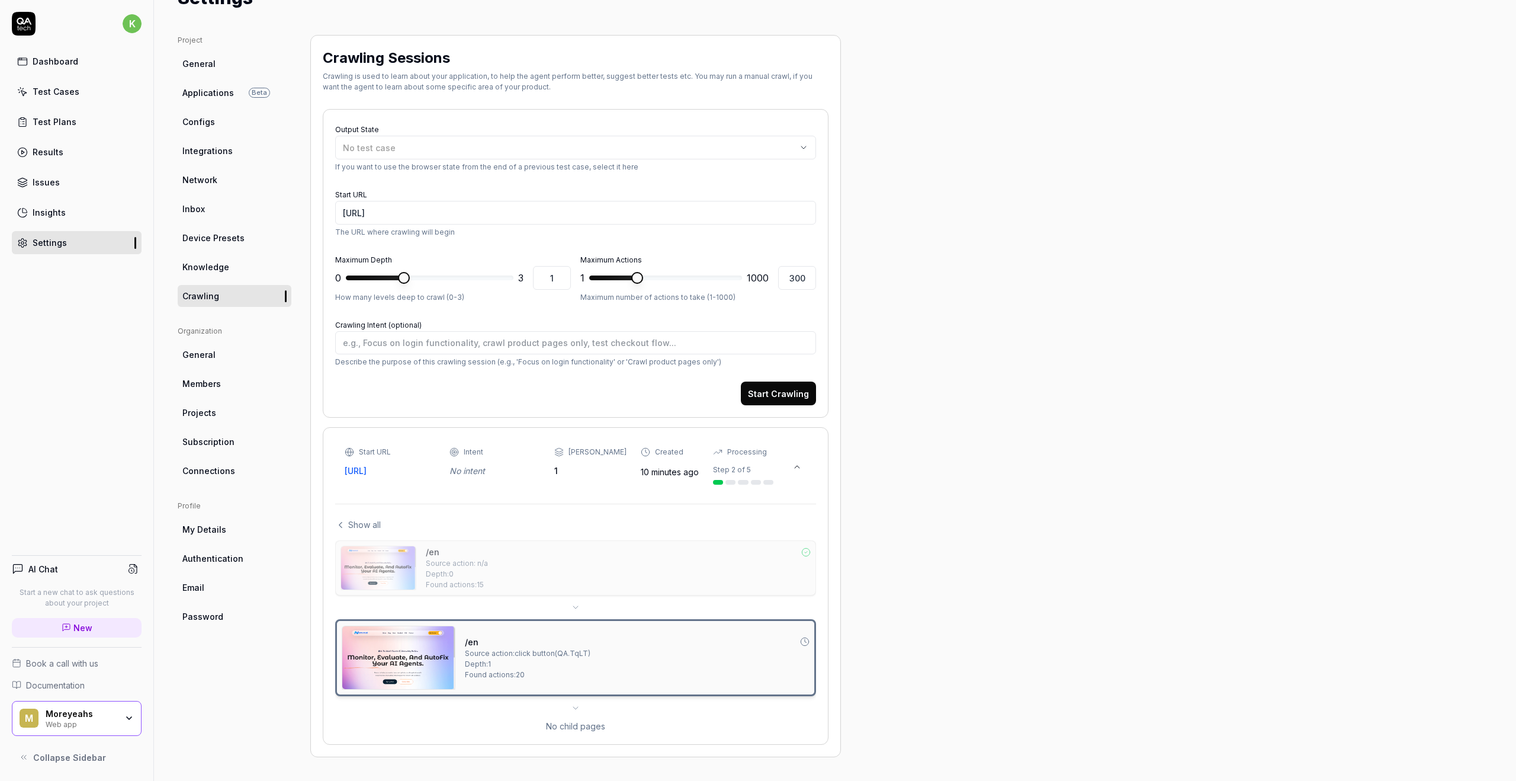
scroll to position [58, 0]
click at [523, 652] on div "Source action: click button ( QA.TqLT )" at bounding box center [528, 653] width 126 height 11
click at [809, 553] on icon at bounding box center [805, 551] width 9 height 9
click at [698, 563] on div "/en Source action: n/a Depth: 0 Found actions: 15" at bounding box center [618, 568] width 385 height 44
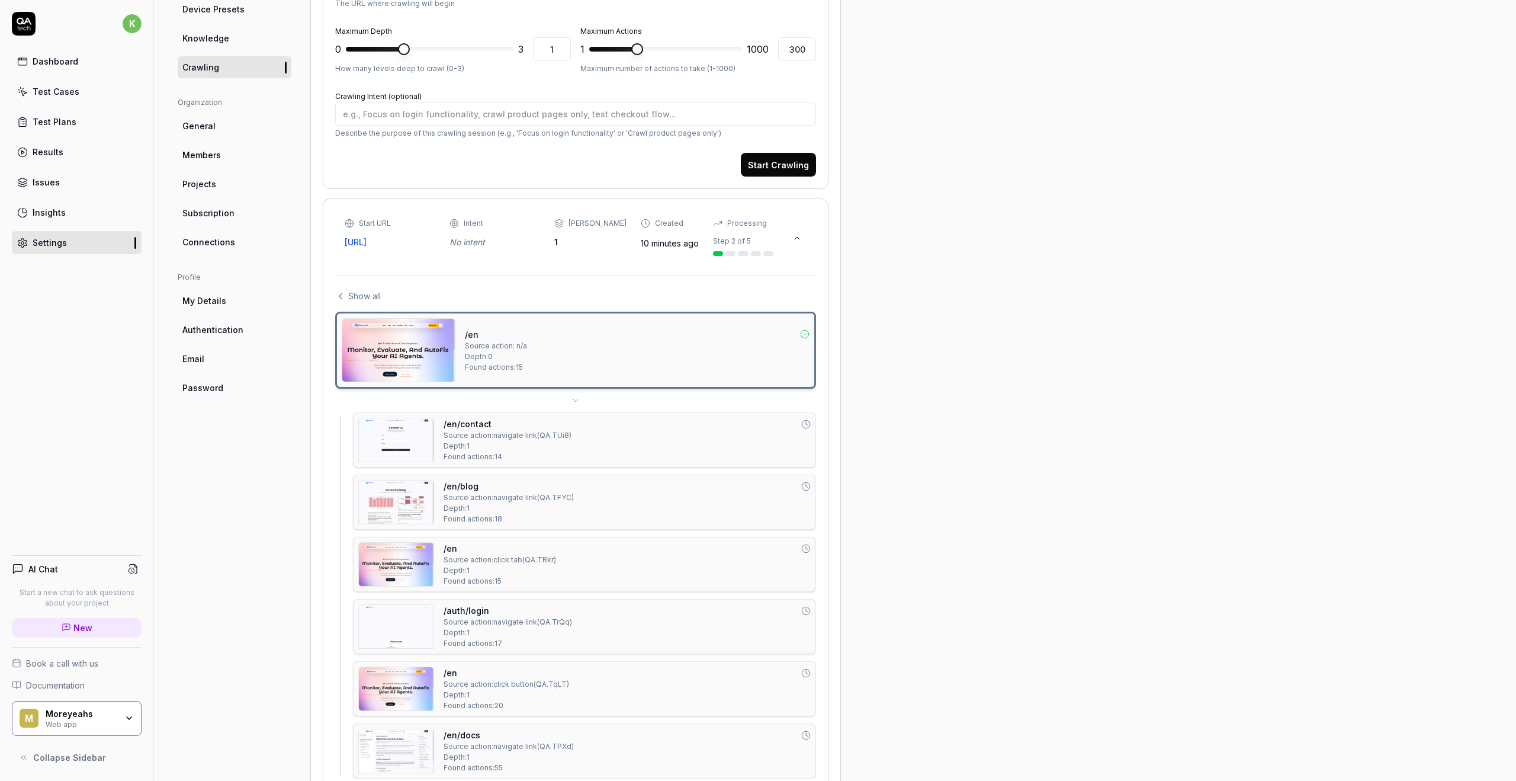
click at [578, 358] on div "/en Source action: n/a Depth: 0 Found actions: 15" at bounding box center [637, 350] width 345 height 64
click at [578, 397] on icon at bounding box center [575, 400] width 9 height 9
click at [575, 400] on icon at bounding box center [575, 400] width 9 height 9
type textarea "*"
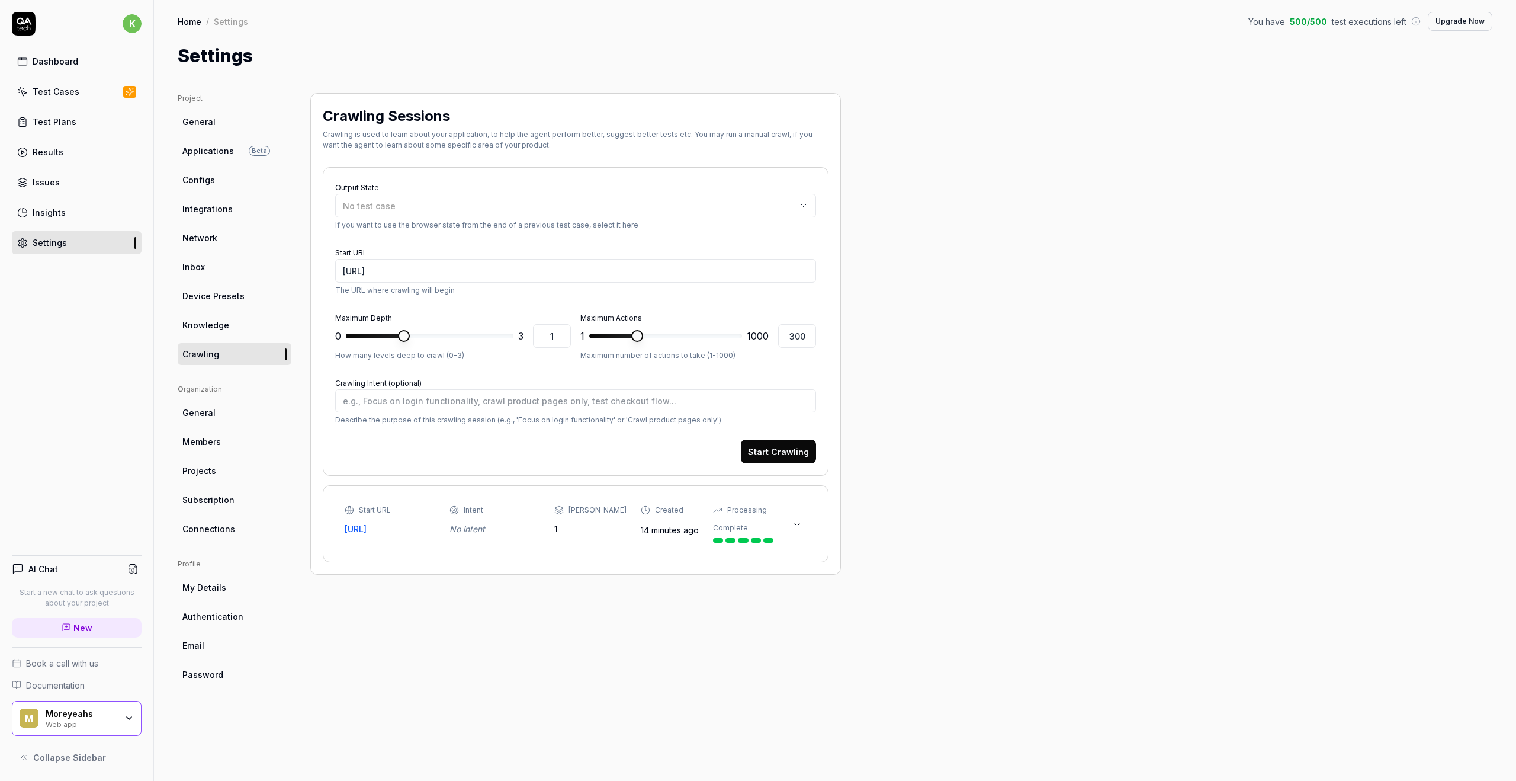
click at [802, 528] on button at bounding box center [797, 524] width 19 height 19
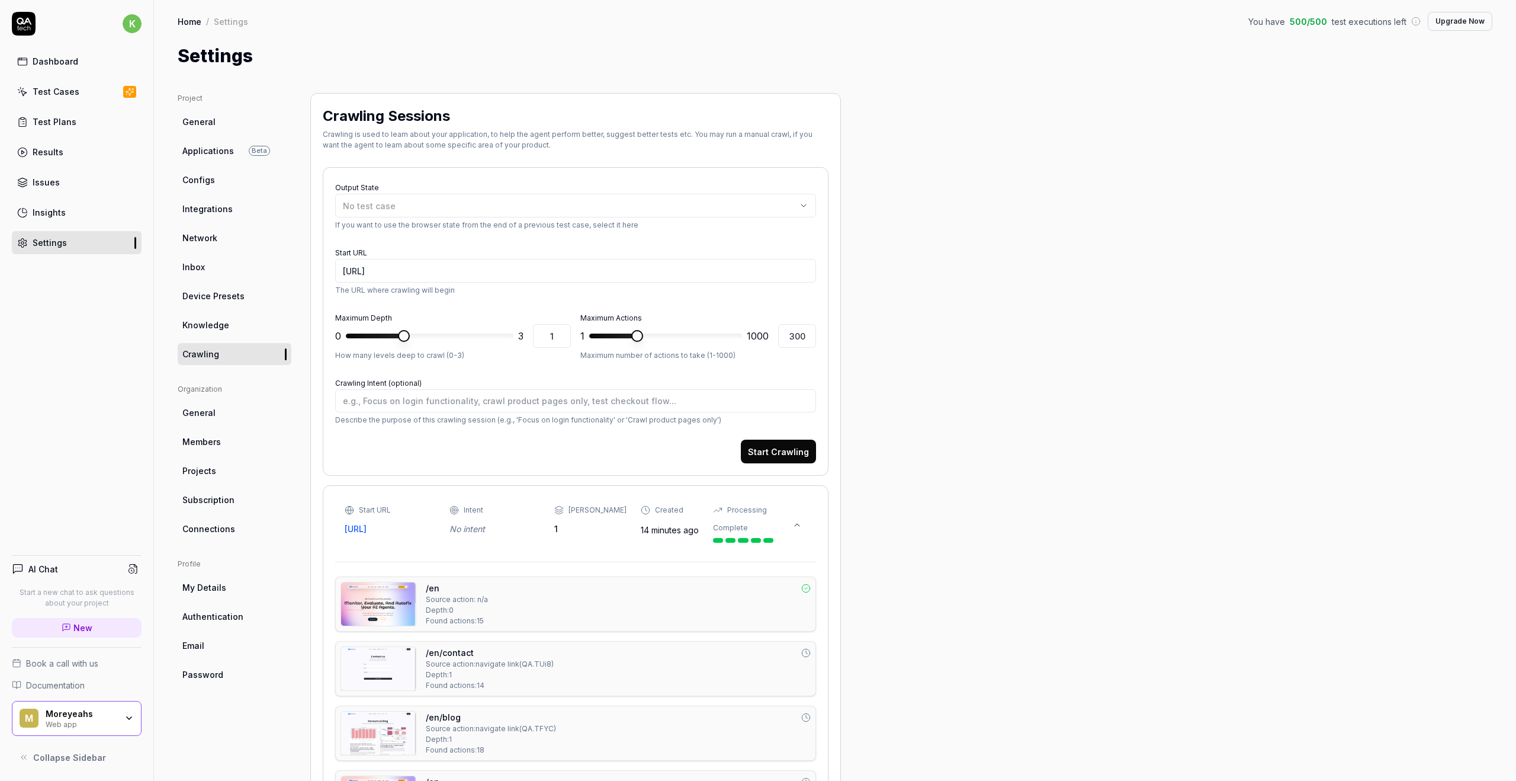
click at [712, 620] on div "/en Source action: n/a Depth: 0 Found actions: 15" at bounding box center [618, 604] width 385 height 44
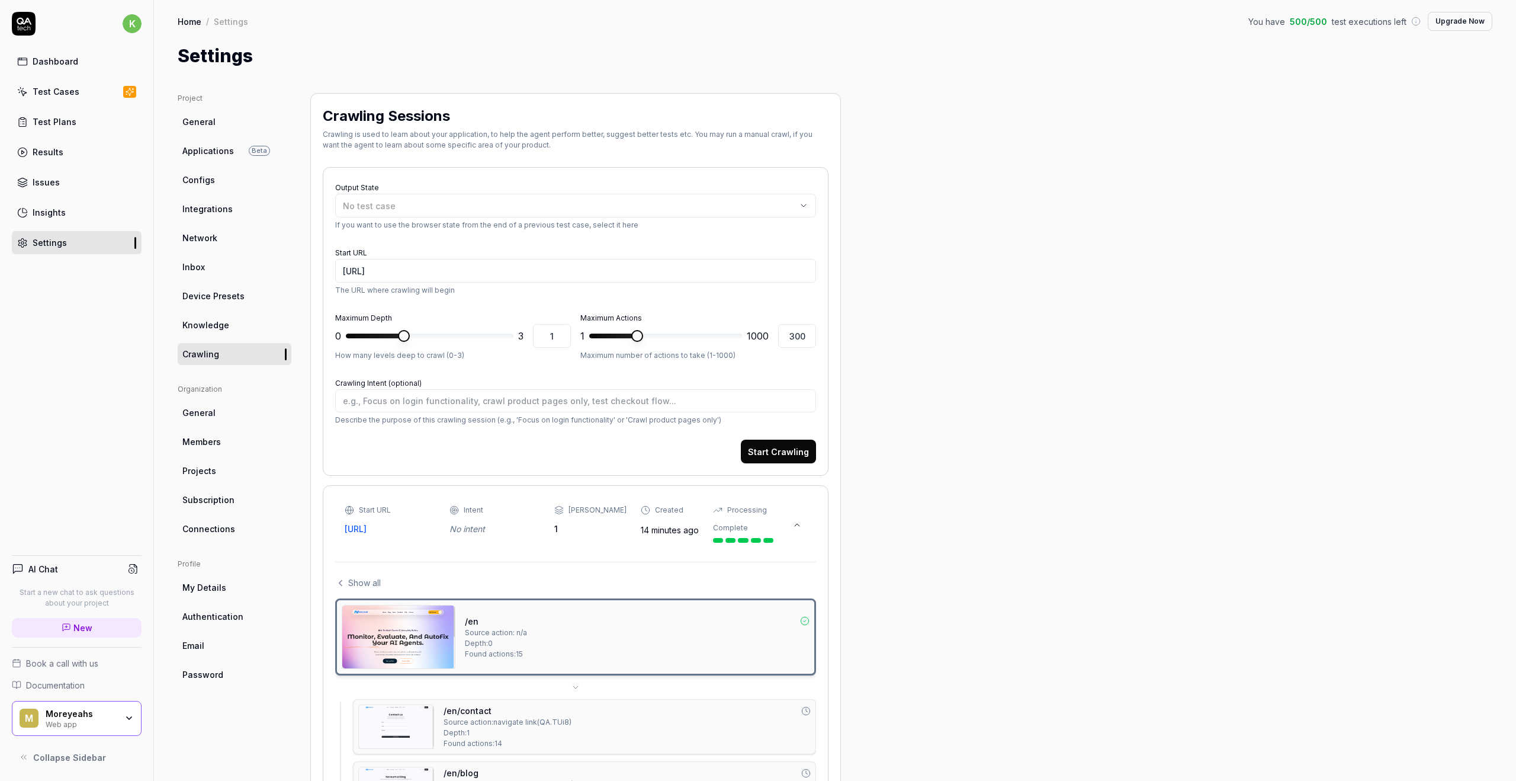
click at [408, 627] on img at bounding box center [398, 636] width 113 height 63
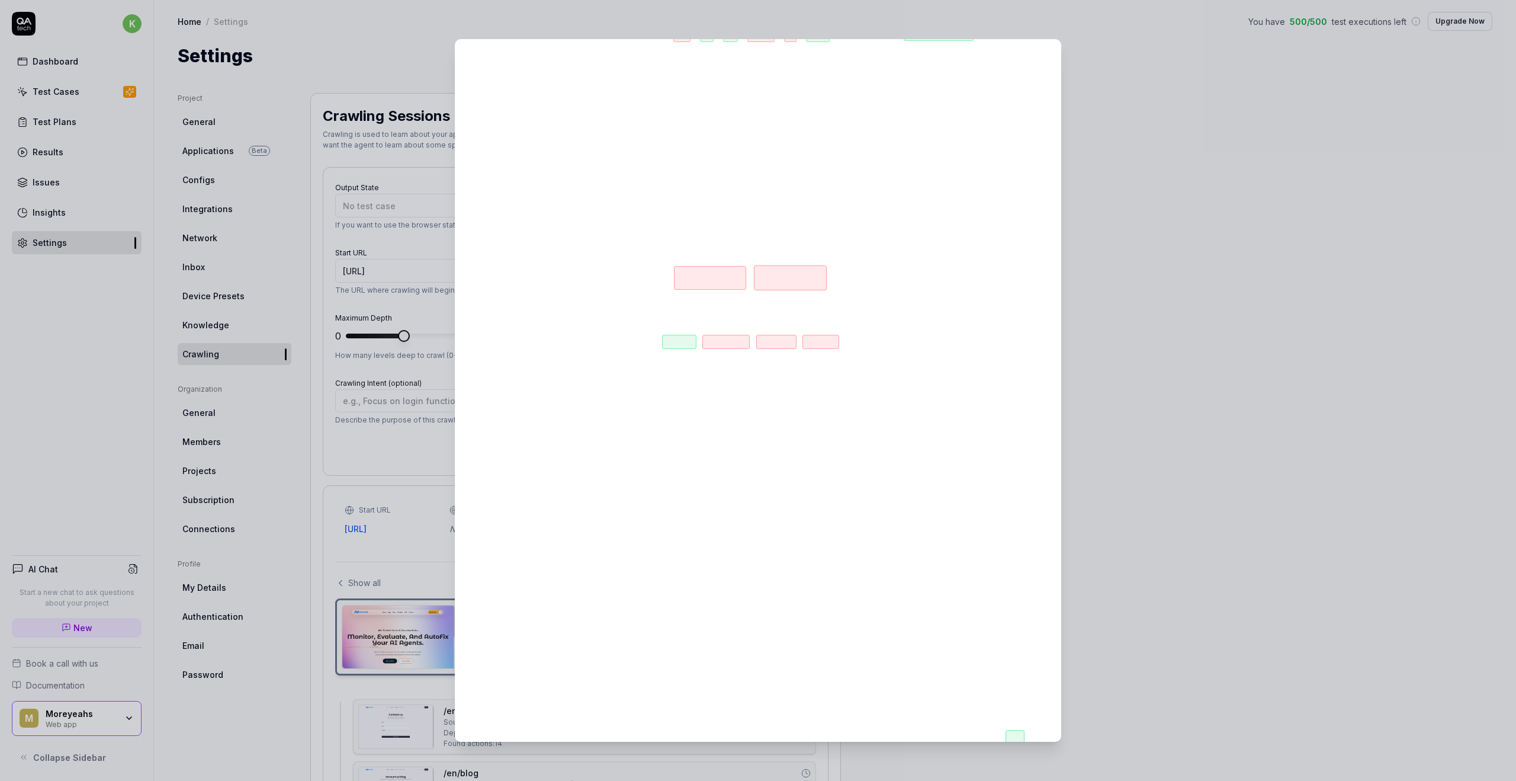
scroll to position [125, 0]
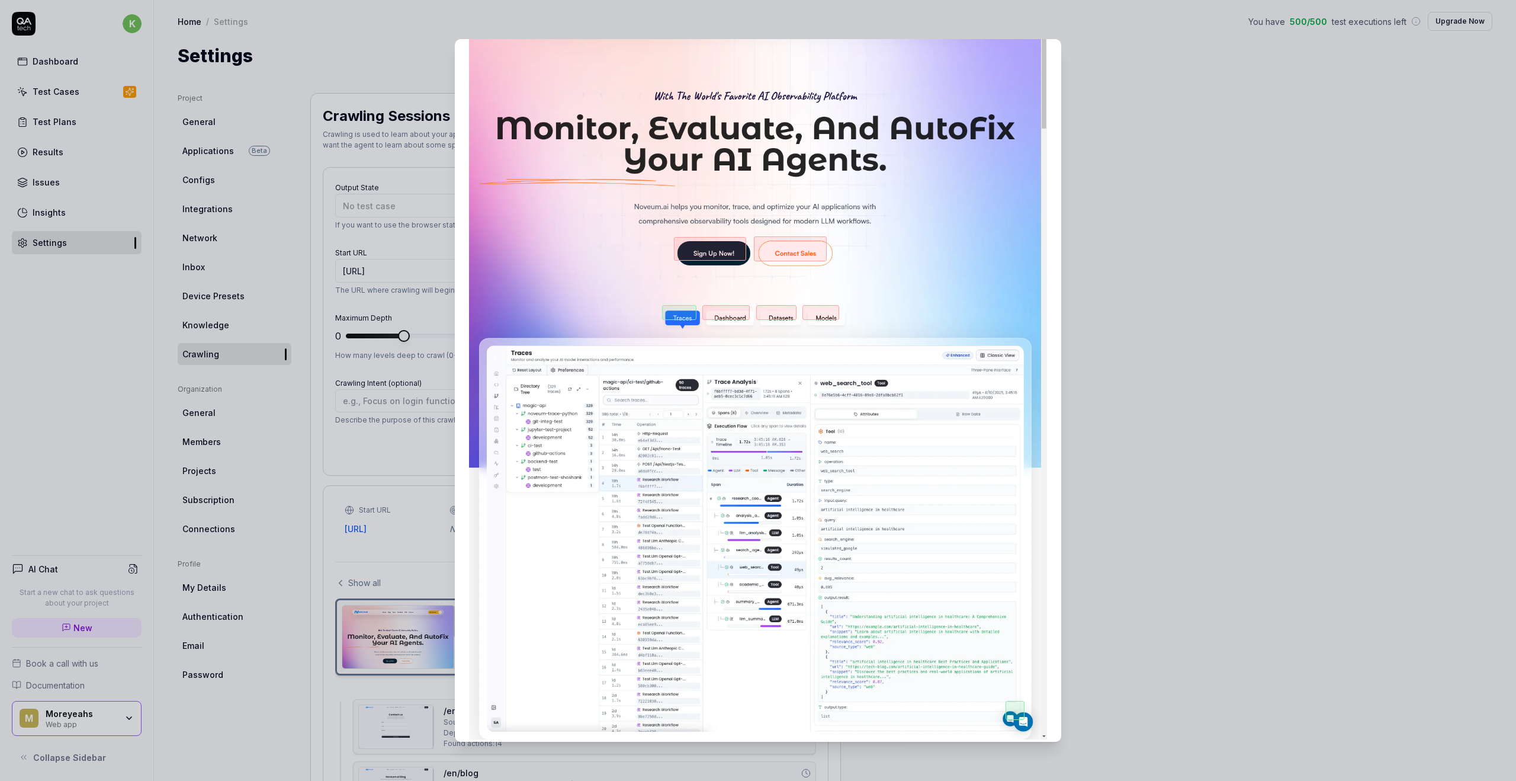
type textarea "*"
click at [830, 322] on img at bounding box center [758, 354] width 578 height 771
